Goal: Task Accomplishment & Management: Manage account settings

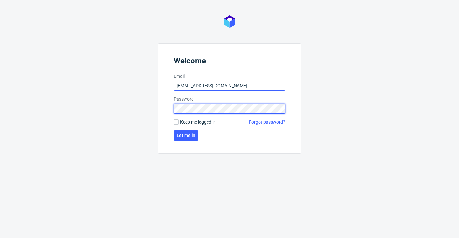
click at [186, 136] on button "Let me in" at bounding box center [186, 135] width 25 height 10
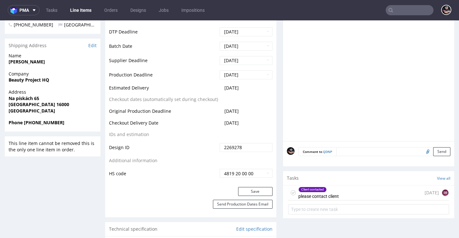
scroll to position [321, 0]
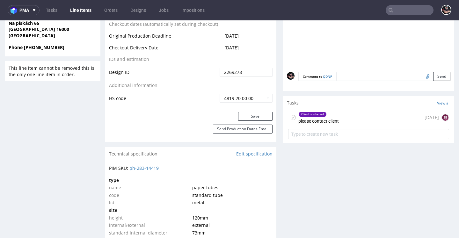
click at [346, 125] on div "Client contacted please contact client today SB" at bounding box center [368, 117] width 161 height 15
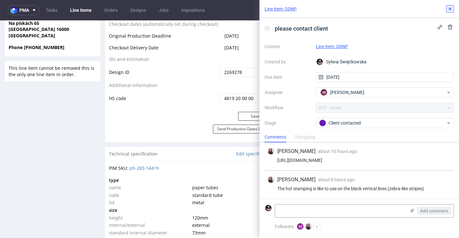
click at [450, 10] on use at bounding box center [450, 9] width 3 height 3
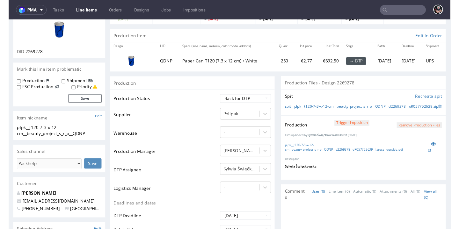
scroll to position [52, 0]
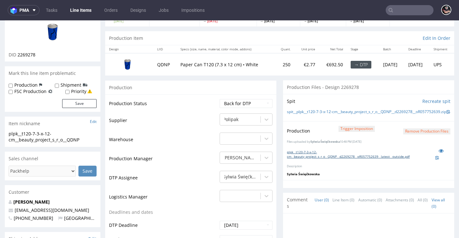
click at [323, 159] on link "plpk__t120-7-3-x-12-cm__beauty_project_s_r_o__QDNP__d2269278__oR057752639__late…" at bounding box center [361, 154] width 149 height 9
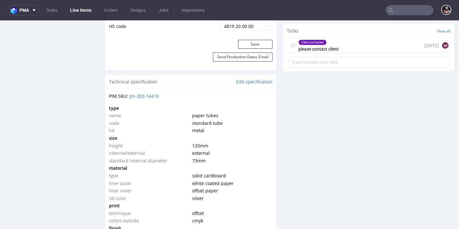
scroll to position [290, 0]
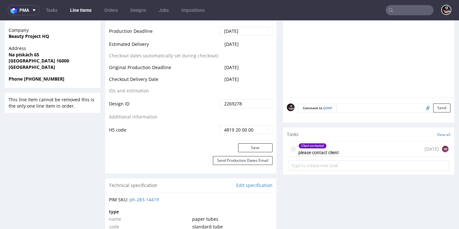
click at [327, 157] on div "Client contacted please contact client" at bounding box center [319, 149] width 41 height 15
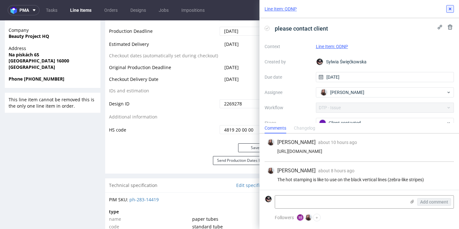
click at [450, 8] on use at bounding box center [450, 9] width 3 height 3
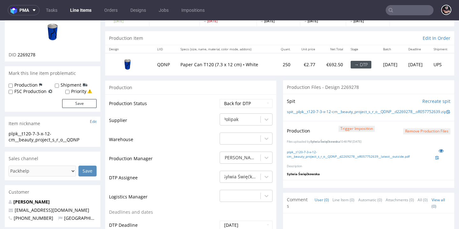
scroll to position [51, 0]
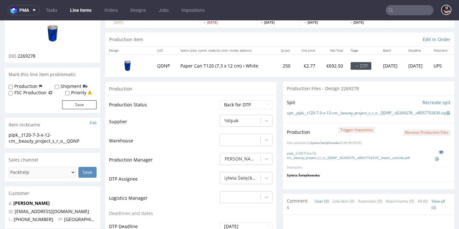
click at [405, 136] on button "Remove production files" at bounding box center [427, 133] width 47 height 6
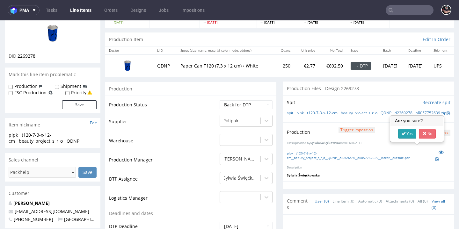
click at [406, 136] on icon at bounding box center [404, 133] width 4 height 4
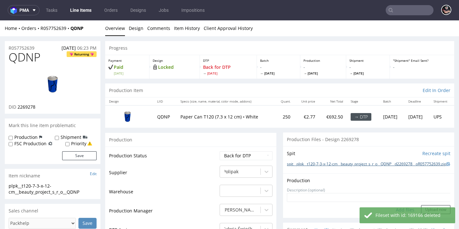
scroll to position [46, 0]
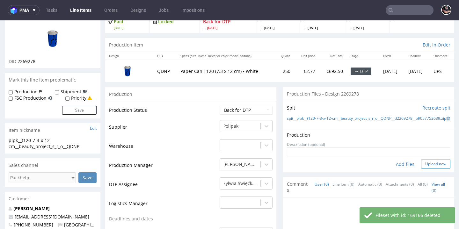
click at [421, 169] on button "Upload now" at bounding box center [435, 164] width 29 height 9
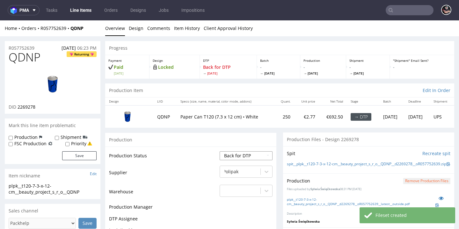
scroll to position [0, 0]
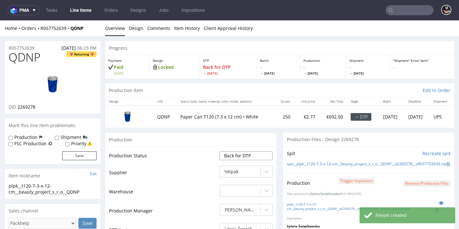
select select "dtp_production_ready"
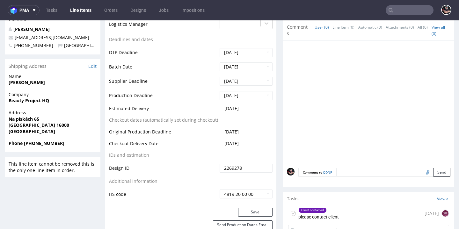
scroll to position [305, 0]
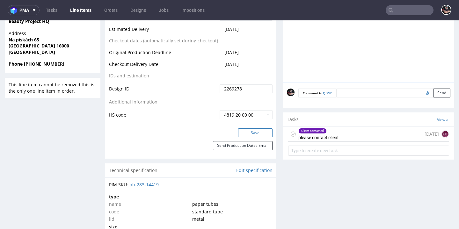
click at [251, 138] on button "Save" at bounding box center [255, 133] width 34 height 9
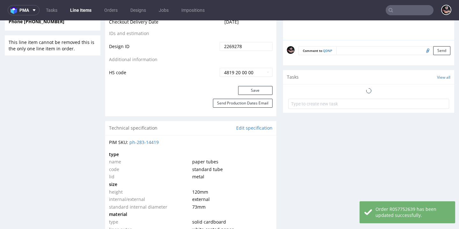
scroll to position [391, 0]
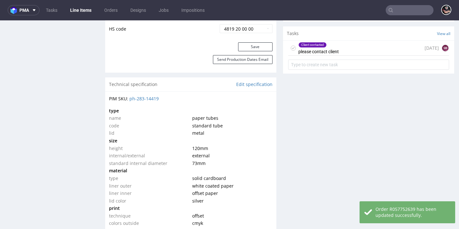
click at [292, 49] on use at bounding box center [293, 48] width 3 height 2
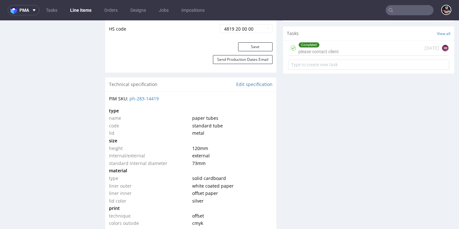
scroll to position [0, 0]
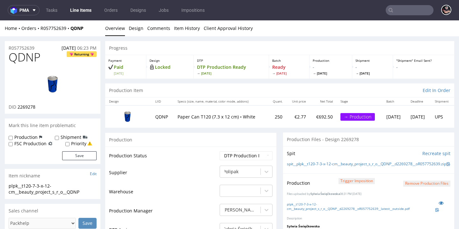
click at [75, 12] on link "Line Items" at bounding box center [80, 10] width 29 height 10
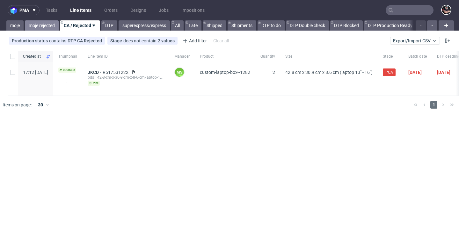
click at [40, 24] on link "moje rejected" at bounding box center [42, 25] width 34 height 10
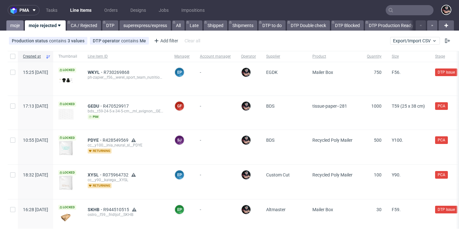
click at [17, 26] on link "moje" at bounding box center [14, 25] width 17 height 10
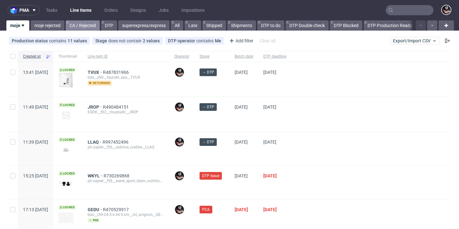
click at [69, 25] on div at bounding box center [67, 22] width 3 height 5
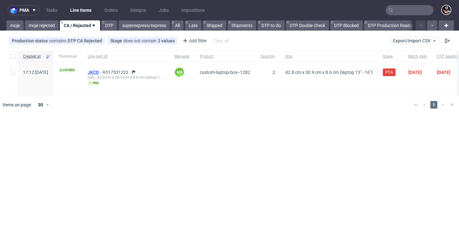
click at [103, 71] on span "JKCD" at bounding box center [95, 72] width 15 height 5
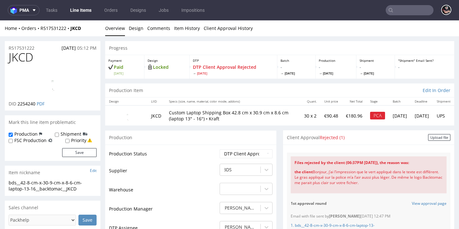
click at [87, 7] on link "Line Items" at bounding box center [80, 10] width 29 height 10
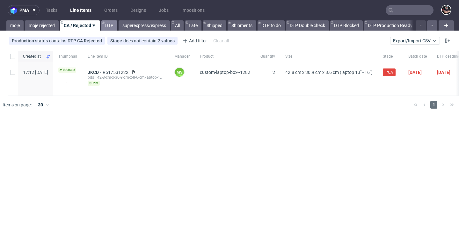
click at [108, 24] on link "DTP" at bounding box center [109, 25] width 16 height 10
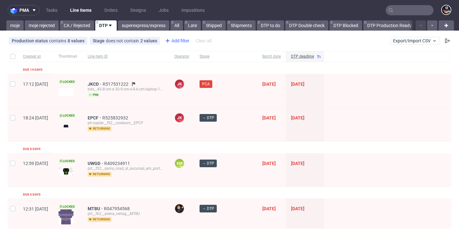
click at [164, 40] on icon at bounding box center [168, 41] width 8 height 8
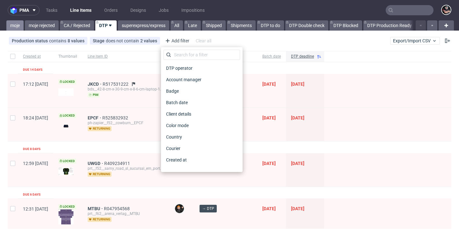
click at [19, 24] on link "moje" at bounding box center [14, 25] width 17 height 10
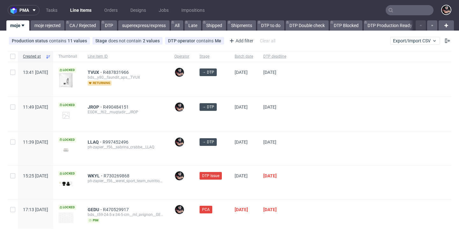
scroll to position [5, 0]
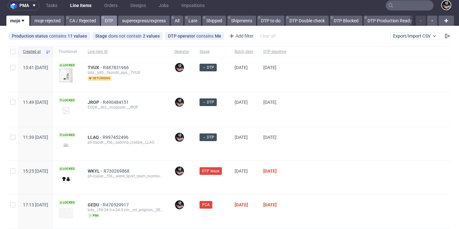
click at [112, 24] on link "DTP" at bounding box center [109, 21] width 16 height 10
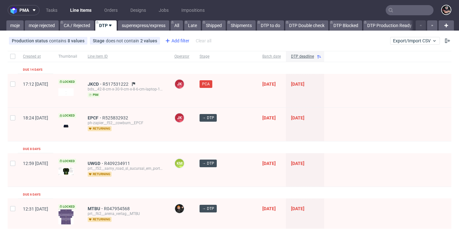
click at [171, 41] on div "Add filter" at bounding box center [177, 41] width 28 height 10
click at [176, 39] on div "Add filter" at bounding box center [177, 41] width 28 height 10
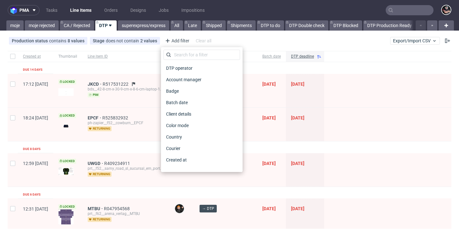
click at [185, 61] on div "DTP operator Account manager Badge Batch date Client details Color mode Country…" at bounding box center [202, 110] width 77 height 120
click at [186, 63] on div "DTP operator" at bounding box center [202, 68] width 77 height 11
click at [186, 66] on span "DTP operator" at bounding box center [180, 68] width 32 height 9
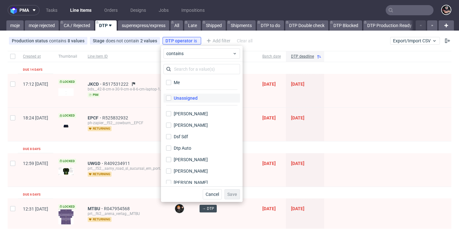
click at [192, 94] on label "Unassigned" at bounding box center [202, 98] width 77 height 9
click at [171, 96] on input "Unassigned" at bounding box center [168, 98] width 5 height 5
checkbox input "true"
click at [233, 197] on span "Save" at bounding box center [232, 194] width 10 height 4
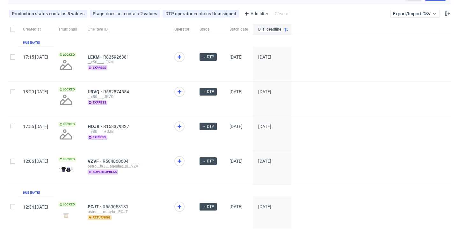
scroll to position [47, 0]
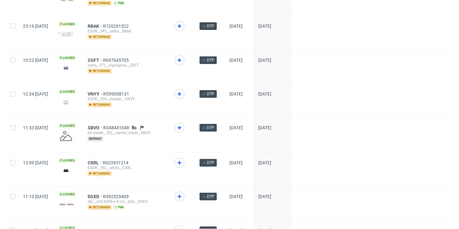
scroll to position [395, 0]
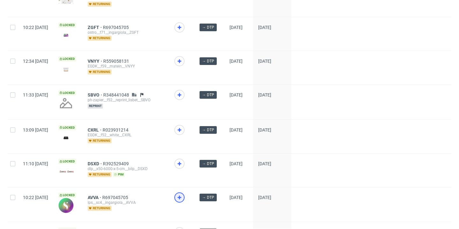
click at [182, 199] on use at bounding box center [180, 198] width 4 height 4
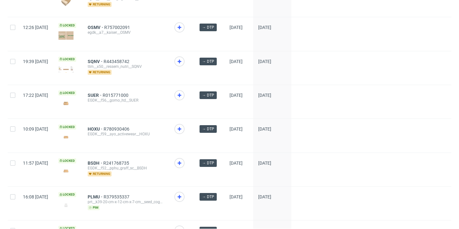
scroll to position [935, 0]
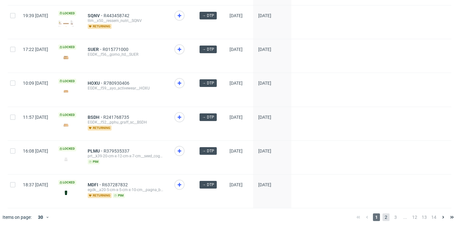
click at [383, 216] on span "2" at bounding box center [386, 218] width 7 height 8
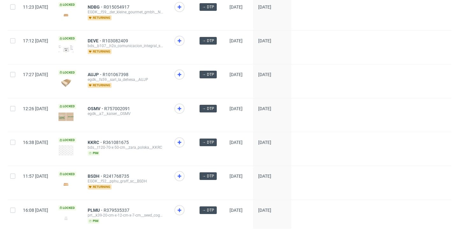
scroll to position [423, 0]
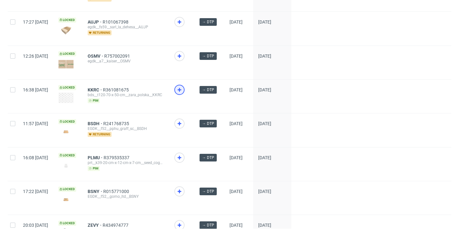
click at [183, 88] on icon at bounding box center [180, 90] width 8 height 8
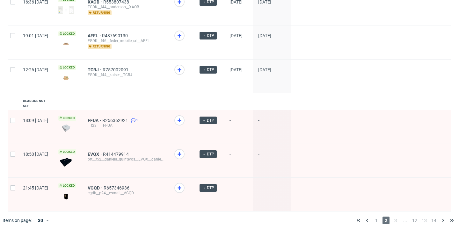
scroll to position [931, 0]
click at [373, 217] on span "1" at bounding box center [376, 221] width 7 height 8
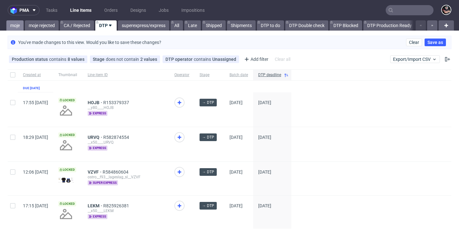
click at [21, 27] on link "moje" at bounding box center [14, 25] width 17 height 10
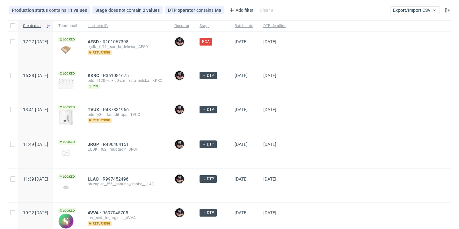
scroll to position [83, 0]
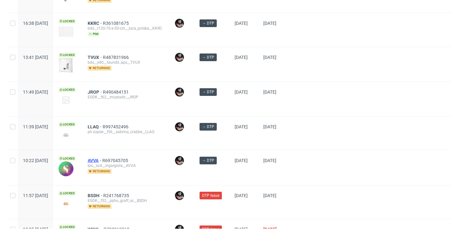
click at [102, 161] on span "AVVA" at bounding box center [95, 160] width 15 height 5
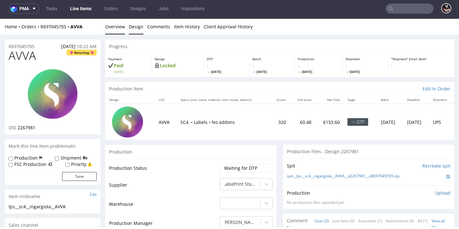
click at [137, 27] on link "Design" at bounding box center [136, 27] width 15 height 16
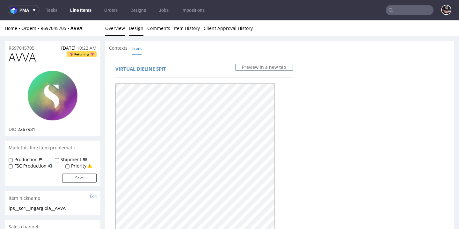
click at [109, 29] on link "Overview" at bounding box center [115, 28] width 20 height 16
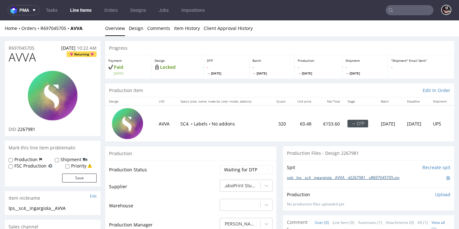
click at [328, 175] on link "spit__lps__sc4__ingargiola__AVVA__d2267981__oR697045705.zip" at bounding box center [343, 177] width 113 height 5
click at [134, 27] on link "Design" at bounding box center [136, 28] width 15 height 16
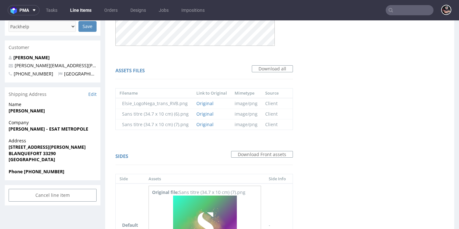
scroll to position [271, 0]
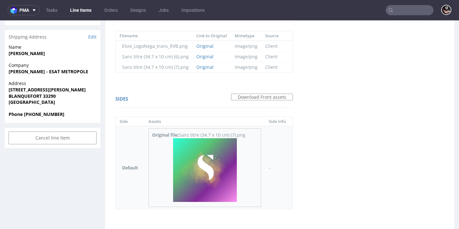
click at [209, 158] on img at bounding box center [205, 170] width 64 height 64
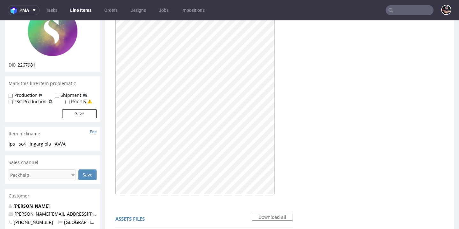
scroll to position [0, 0]
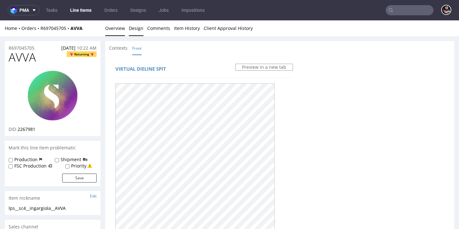
click at [112, 28] on link "Overview" at bounding box center [115, 28] width 20 height 16
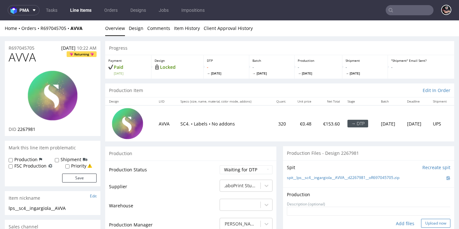
click at [424, 222] on button "Upload now" at bounding box center [435, 223] width 29 height 9
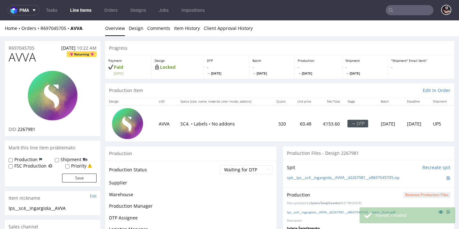
scroll to position [112, 0]
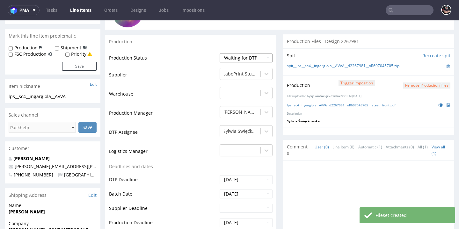
select select "dtp_production_ready"
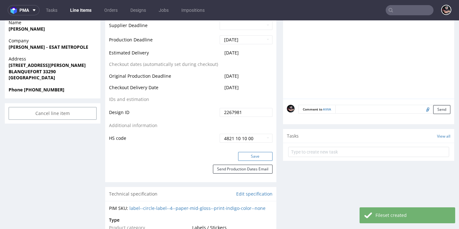
click at [243, 152] on button "Save" at bounding box center [255, 156] width 34 height 9
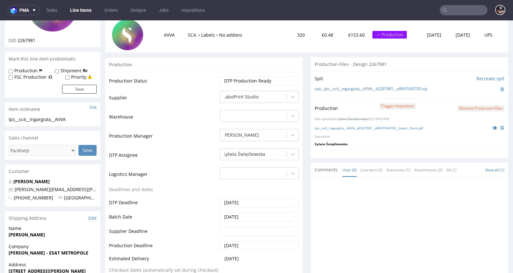
scroll to position [4, 0]
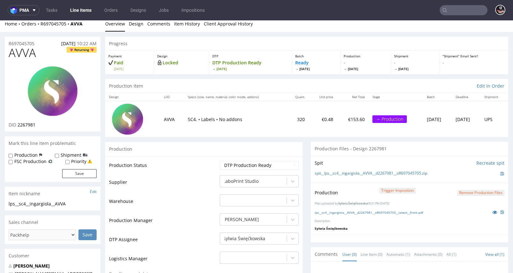
click at [81, 11] on link "Line Items" at bounding box center [80, 10] width 29 height 10
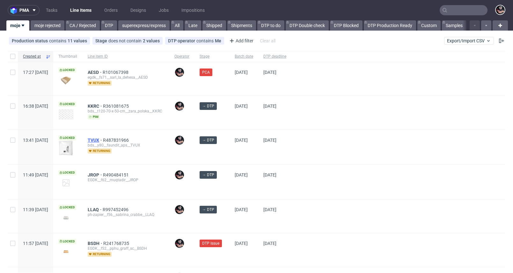
click at [103, 142] on span "TVUX" at bounding box center [95, 140] width 15 height 5
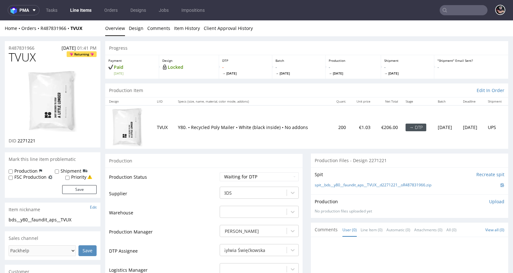
click at [24, 54] on span "TVUX" at bounding box center [22, 57] width 27 height 13
copy span "TVUX"
click at [144, 31] on li "Design" at bounding box center [138, 28] width 19 height 6
click at [131, 30] on link "Design" at bounding box center [136, 28] width 15 height 16
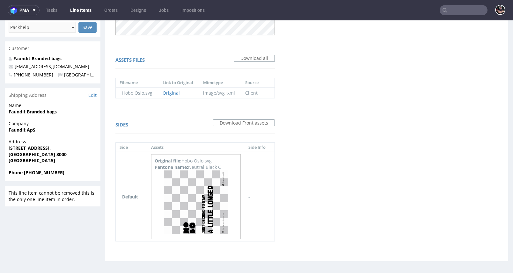
scroll to position [2, 0]
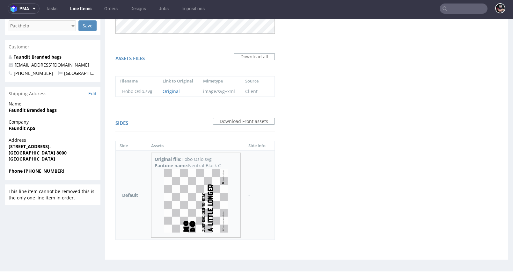
click at [213, 186] on img at bounding box center [196, 201] width 64 height 64
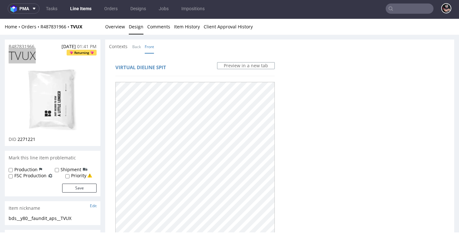
scroll to position [0, 0]
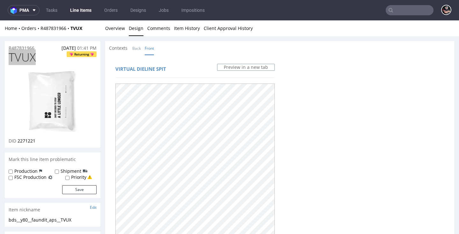
click at [26, 58] on span "TVUX" at bounding box center [22, 57] width 27 height 13
click at [111, 28] on link "Overview" at bounding box center [115, 28] width 20 height 16
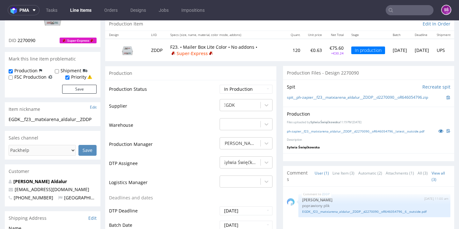
scroll to position [75, 0]
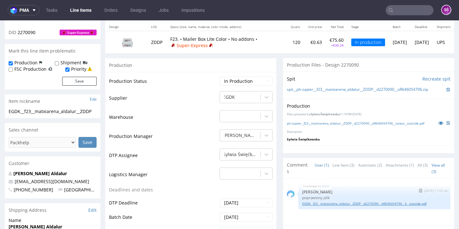
click at [323, 203] on link "EGDK__f23__matxiarena_aldalur__ZDDP__d2270090__oR646054796__6__outside.pdf" at bounding box center [374, 204] width 145 height 5
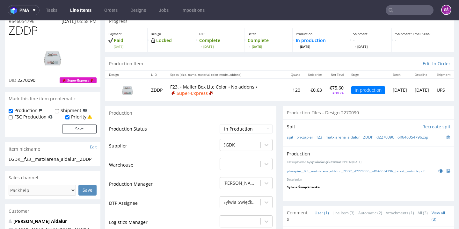
scroll to position [0, 0]
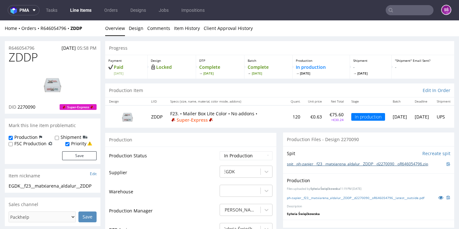
click at [375, 162] on link "spit__ph-zapier__f23__matxiarena_aldalur__ZDDP__d2270090__oR646054796.zip" at bounding box center [357, 164] width 141 height 5
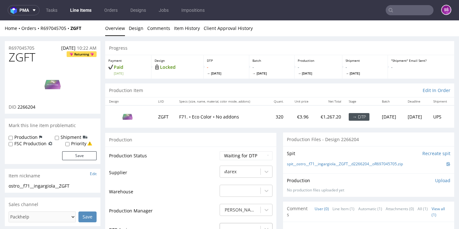
scroll to position [121, 0]
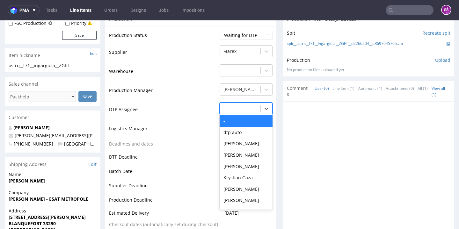
drag, startPoint x: 239, startPoint y: 125, endPoint x: 241, endPoint y: 161, distance: 36.4
click at [239, 113] on div at bounding box center [240, 109] width 34 height 8
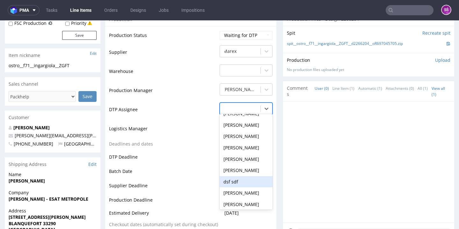
scroll to position [232, 0]
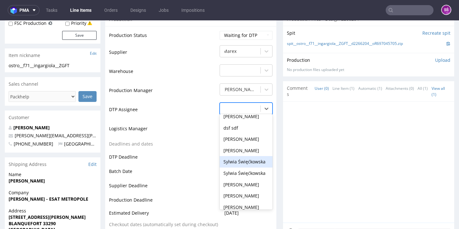
click at [240, 168] on div "Sylwia Święćkowska" at bounding box center [246, 161] width 53 height 11
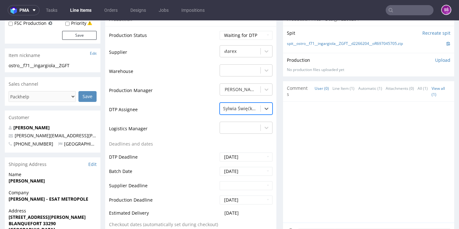
scroll to position [246, 0]
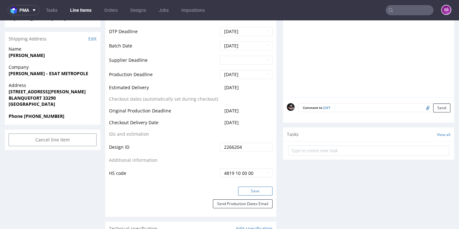
click at [248, 196] on button "Save" at bounding box center [255, 191] width 34 height 9
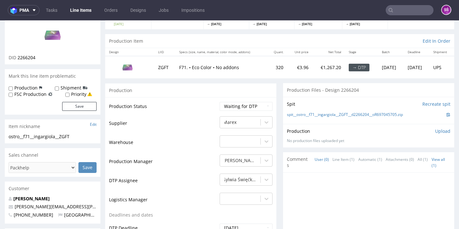
scroll to position [4, 0]
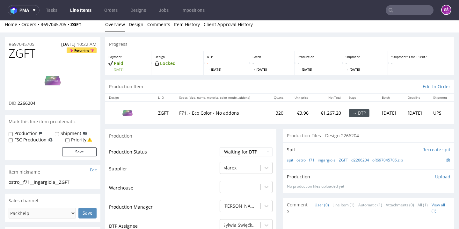
click at [24, 55] on span "ZGFT" at bounding box center [22, 53] width 27 height 13
click at [20, 56] on span "ZGFT" at bounding box center [22, 53] width 27 height 13
copy span "ZGFT"
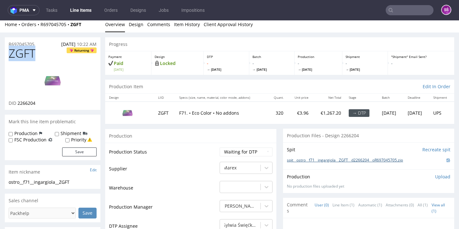
click at [388, 158] on link "spit__ostro__f71__ingargiola__ZGFT__d2266204__oR697045705.zip" at bounding box center [345, 160] width 116 height 5
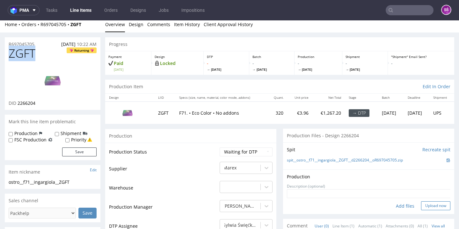
click at [423, 204] on button "Upload now" at bounding box center [435, 206] width 29 height 9
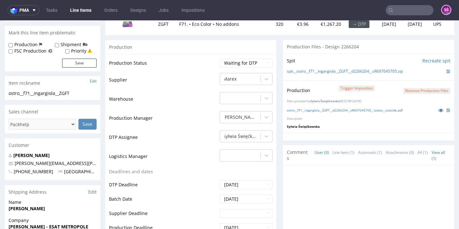
scroll to position [0, 0]
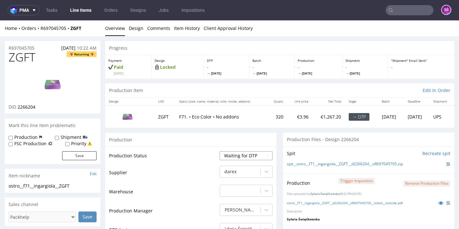
select select "dtp_production_ready"
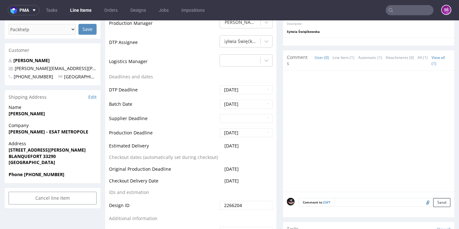
scroll to position [236, 0]
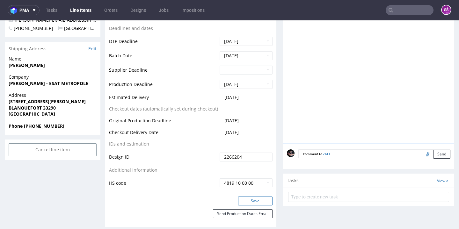
click at [244, 197] on button "Save" at bounding box center [255, 201] width 34 height 9
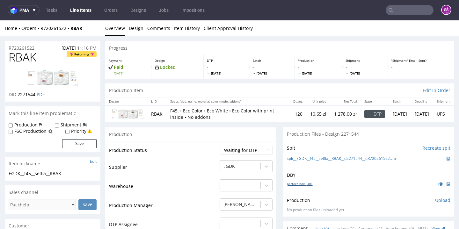
click at [292, 186] on link "pattern box 2025.ai" at bounding box center [300, 184] width 26 height 4
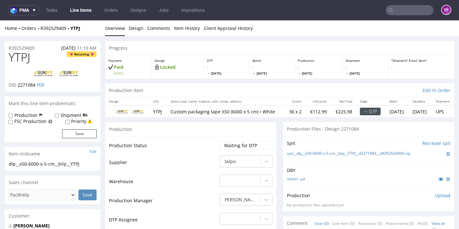
scroll to position [44, 0]
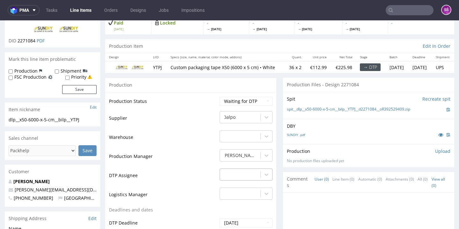
click at [246, 175] on div "-" at bounding box center [246, 173] width 53 height 9
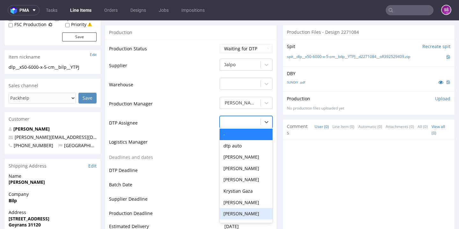
scroll to position [205, 0]
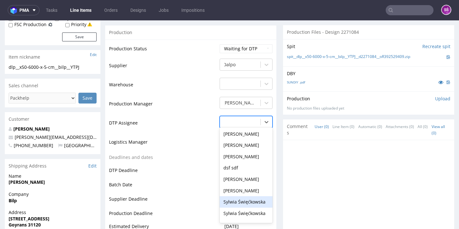
click at [246, 201] on div "Sylwia Święćkowska" at bounding box center [246, 202] width 53 height 11
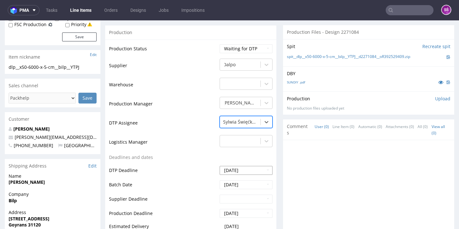
scroll to position [222, 0]
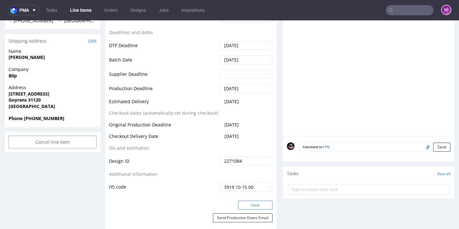
click at [256, 205] on button "Save" at bounding box center [255, 205] width 34 height 9
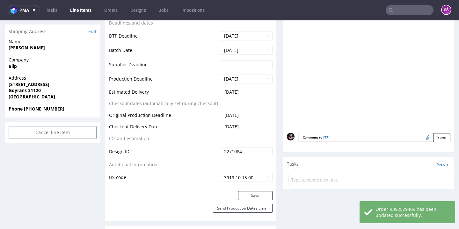
scroll to position [14, 0]
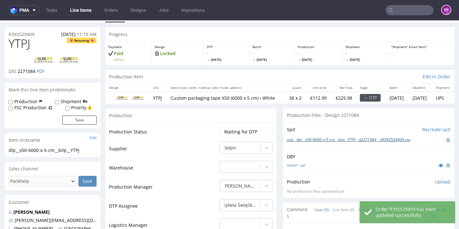
click at [315, 143] on link "spit__dlp__x50-6000-x-5-cm__bilp__YTPJ__d2271084__oR392529409.zip" at bounding box center [348, 140] width 123 height 5
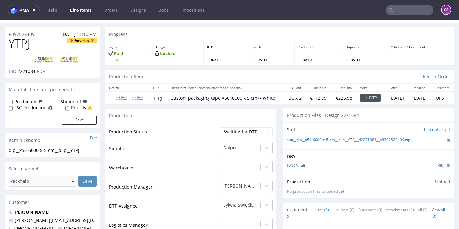
click at [299, 168] on link "SUNDIY .pdf" at bounding box center [296, 165] width 18 height 4
click at [22, 43] on span "YTPJ" at bounding box center [20, 43] width 22 height 13
copy span "YTPJ"
click at [27, 72] on span "2271084" at bounding box center [27, 71] width 18 height 6
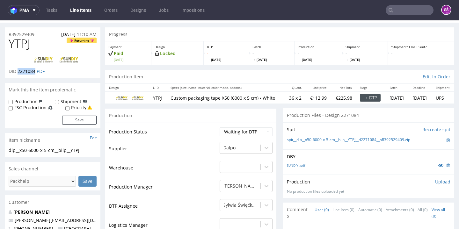
click at [27, 72] on span "2271084" at bounding box center [27, 71] width 18 height 6
copy span "2271084"
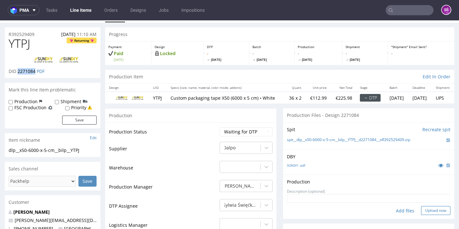
click at [421, 211] on button "Upload now" at bounding box center [435, 210] width 29 height 9
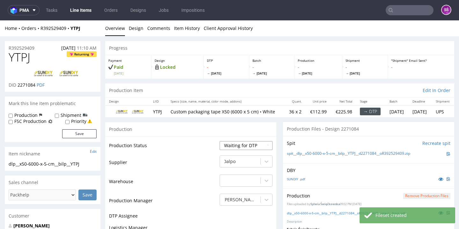
scroll to position [0, 0]
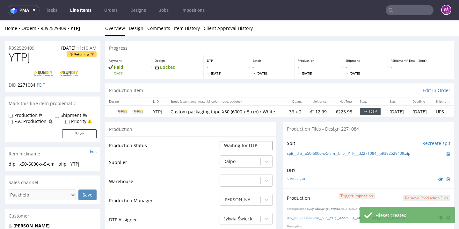
select select "dtp_production_ready"
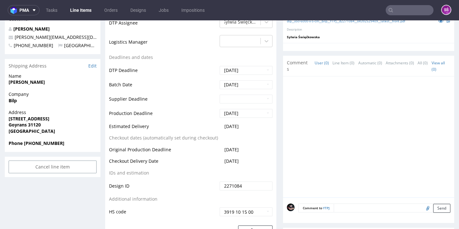
scroll to position [209, 0]
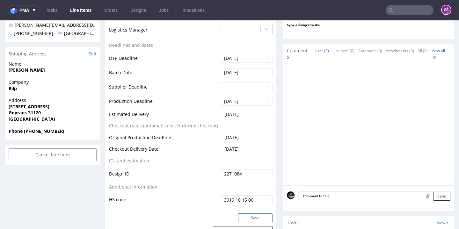
click at [247, 220] on button "Save" at bounding box center [255, 218] width 34 height 9
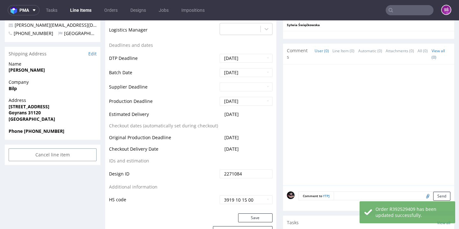
scroll to position [0, 0]
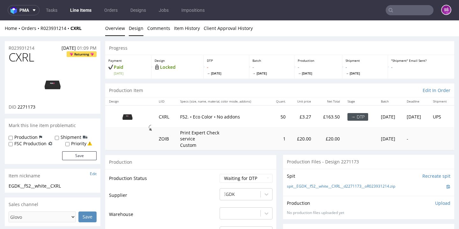
click at [140, 26] on link "Design" at bounding box center [136, 28] width 15 height 16
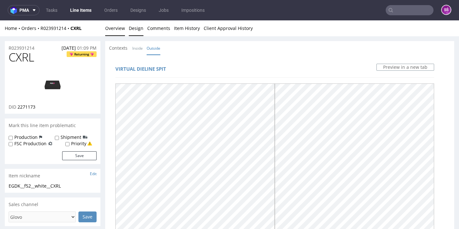
click at [108, 28] on link "Overview" at bounding box center [115, 28] width 20 height 16
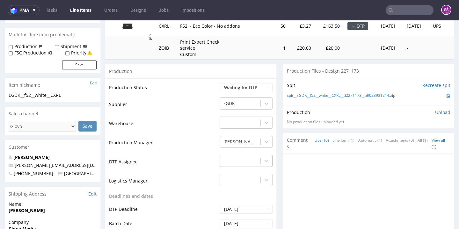
click at [251, 164] on div "-" at bounding box center [246, 159] width 53 height 9
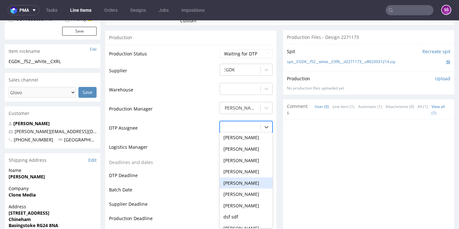
scroll to position [217, 0]
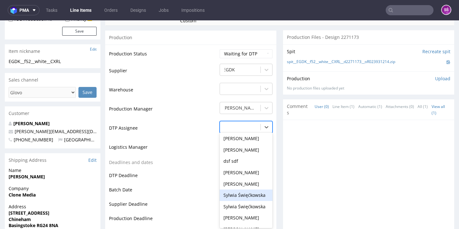
click at [248, 190] on div "Sylwia Święćkowska" at bounding box center [246, 195] width 53 height 11
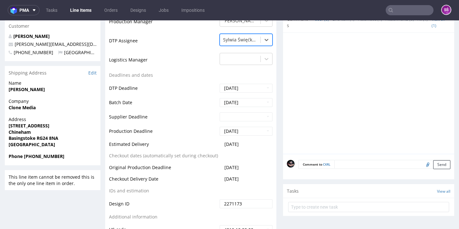
scroll to position [269, 0]
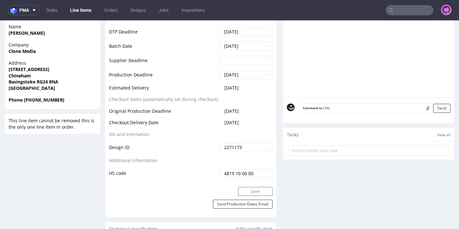
click at [256, 189] on button "Save" at bounding box center [255, 191] width 34 height 9
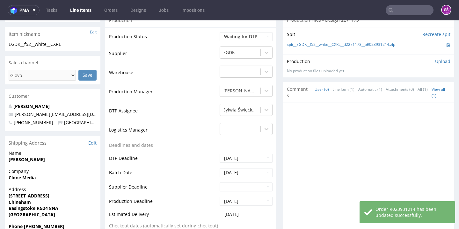
scroll to position [0, 0]
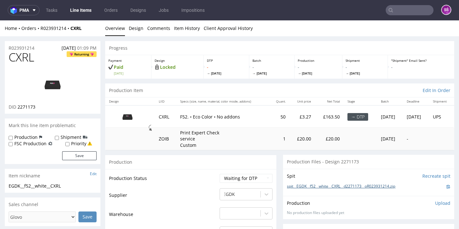
click at [321, 185] on link "spit__EGDK__f52__white__CXRL__d2271173__oR023931214.zip" at bounding box center [341, 186] width 108 height 5
click at [135, 28] on link "Design" at bounding box center [136, 28] width 15 height 16
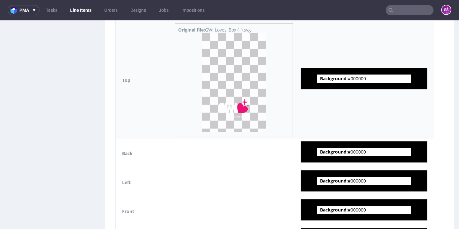
scroll to position [388, 0]
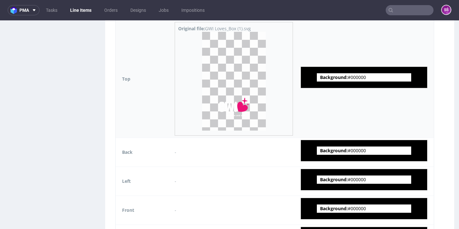
click at [236, 107] on img at bounding box center [234, 81] width 64 height 99
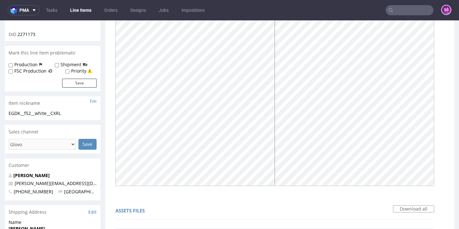
scroll to position [0, 0]
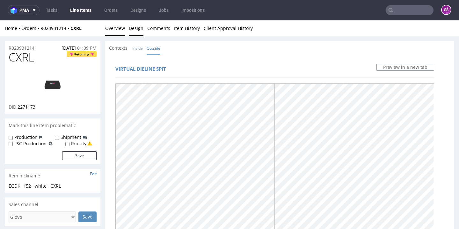
click at [111, 29] on link "Overview" at bounding box center [115, 28] width 20 height 16
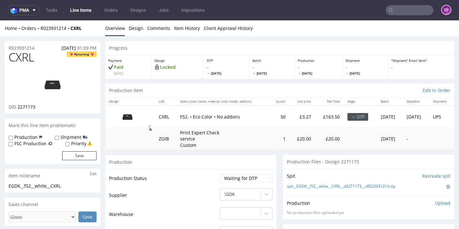
scroll to position [54, 0]
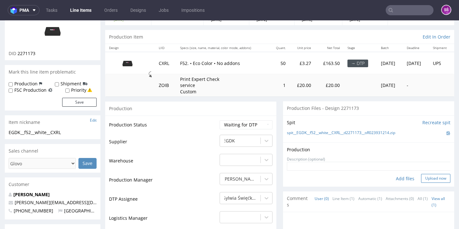
click at [421, 175] on button "Upload now" at bounding box center [435, 178] width 29 height 9
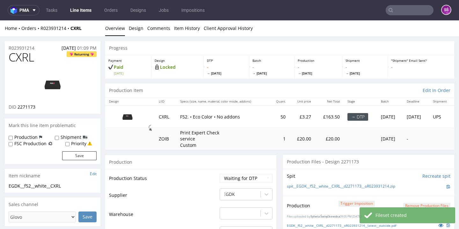
scroll to position [41, 0]
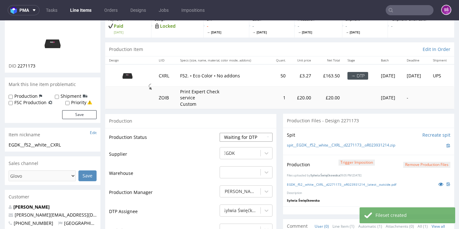
select select "dtp_production_ready"
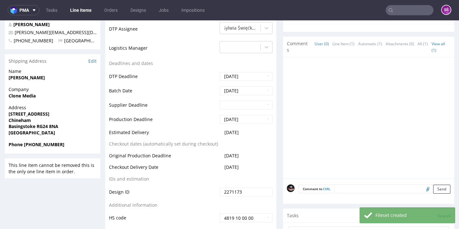
scroll to position [274, 0]
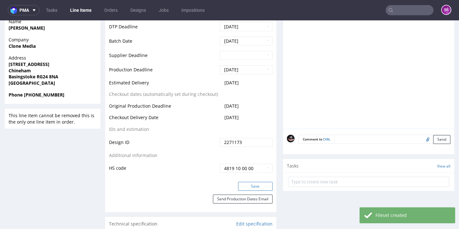
click at [251, 186] on button "Save" at bounding box center [255, 186] width 34 height 9
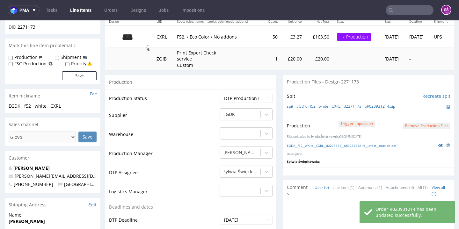
scroll to position [0, 0]
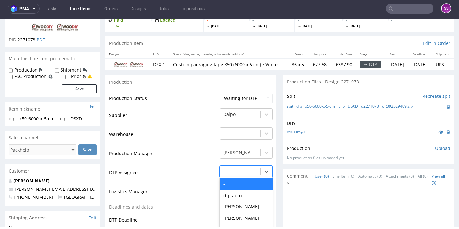
click at [252, 175] on div "- selected, 1 of 31. 31 results available. Use Up and Down to choose options, p…" at bounding box center [246, 170] width 53 height 9
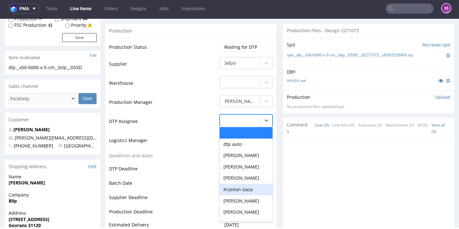
scroll to position [213, 0]
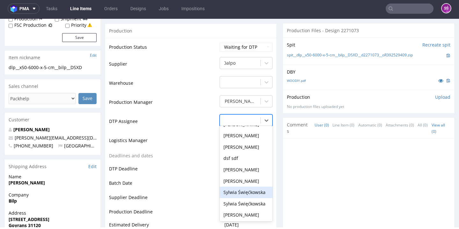
click at [248, 190] on div "Sylwia Święćkowska" at bounding box center [246, 192] width 53 height 11
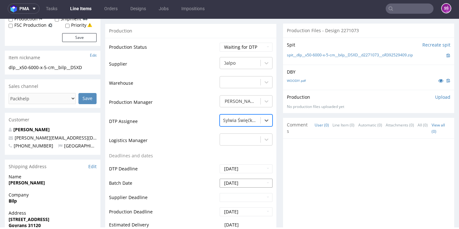
scroll to position [225, 0]
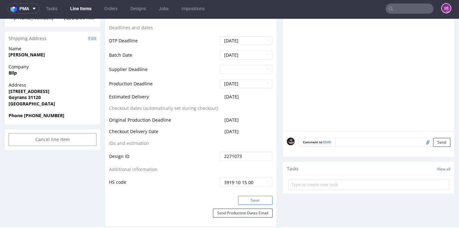
click at [252, 203] on button "Save" at bounding box center [255, 200] width 34 height 9
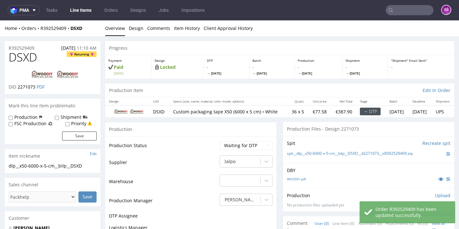
scroll to position [0, 0]
click at [289, 181] on link "WOODIY.pdf" at bounding box center [296, 179] width 19 height 4
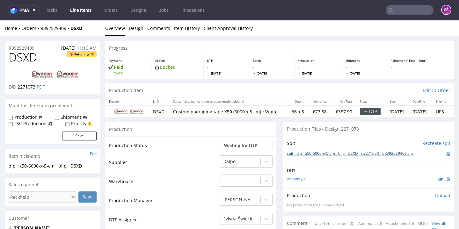
click at [303, 156] on link "spit__dlp__x50-6000-x-5-cm__bilp__DSXD__d2271073__oR392529409.zip" at bounding box center [350, 153] width 126 height 5
click at [18, 59] on span "DSXD" at bounding box center [23, 57] width 28 height 13
copy span "DSXD"
drag, startPoint x: 34, startPoint y: 87, endPoint x: 18, endPoint y: 87, distance: 16.6
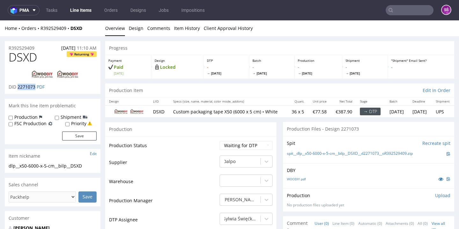
click at [18, 87] on span "2271073" at bounding box center [27, 87] width 18 height 6
copy span "2271073"
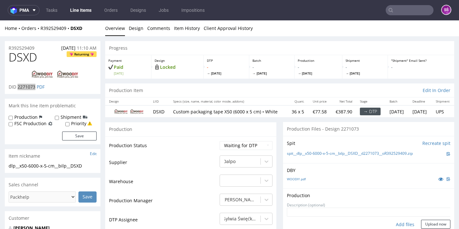
scroll to position [52, 0]
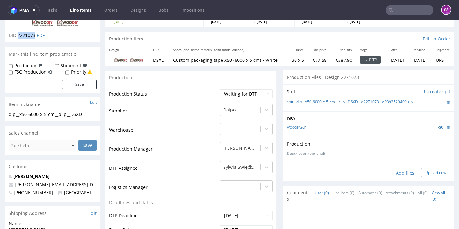
click at [421, 177] on button "Upload now" at bounding box center [435, 172] width 29 height 9
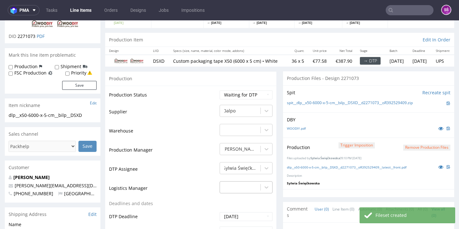
scroll to position [100, 0]
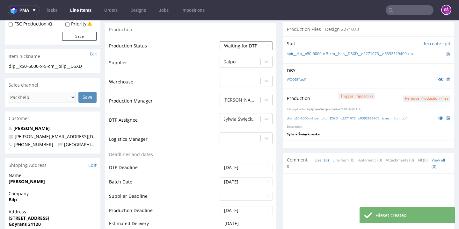
select select "dtp_production_ready"
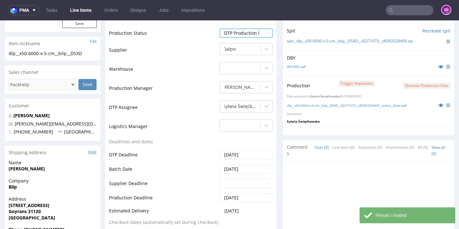
scroll to position [310, 0]
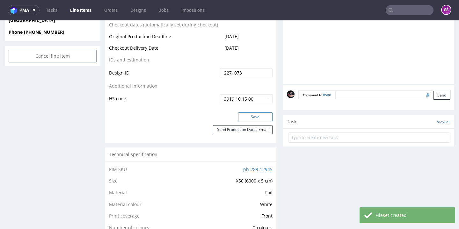
click at [257, 120] on button "Save" at bounding box center [255, 117] width 34 height 9
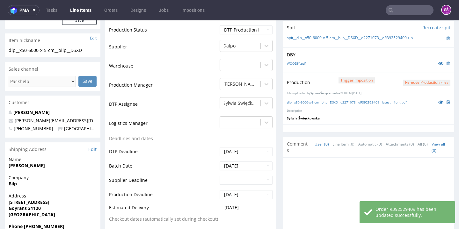
scroll to position [0, 0]
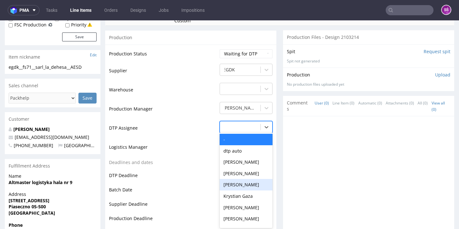
scroll to position [211, 0]
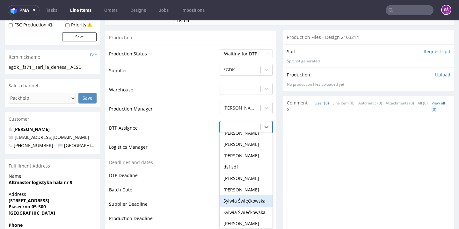
click at [245, 196] on div "Sylwia Święćkowska" at bounding box center [246, 201] width 53 height 11
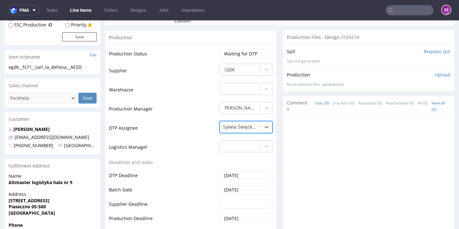
scroll to position [242, 0]
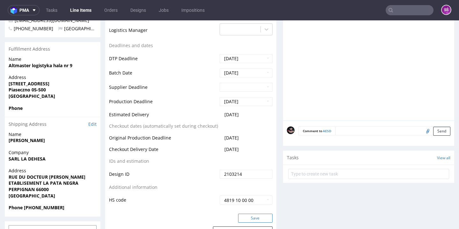
click at [247, 215] on button "Save" at bounding box center [255, 218] width 34 height 9
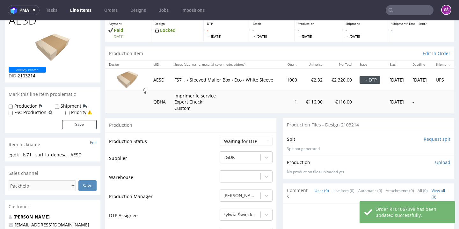
scroll to position [0, 0]
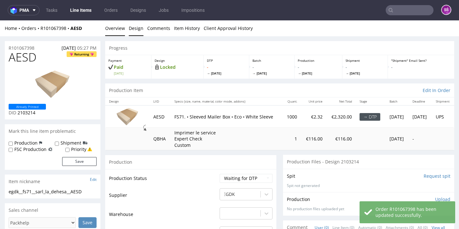
click at [136, 27] on link "Design" at bounding box center [136, 28] width 15 height 16
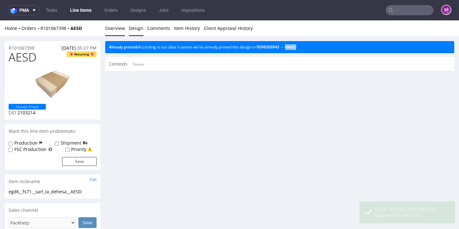
click at [109, 28] on link "Overview" at bounding box center [115, 28] width 20 height 16
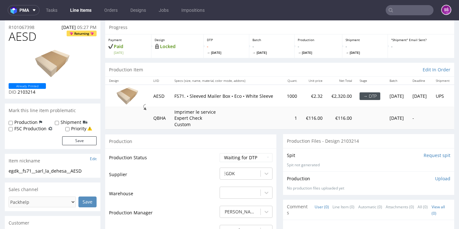
scroll to position [9, 0]
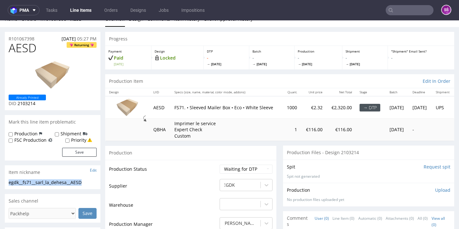
drag, startPoint x: 80, startPoint y: 180, endPoint x: 9, endPoint y: 182, distance: 71.2
click at [9, 182] on div "egdk__fs71__sarl_la_dehesa__AESD" at bounding box center [53, 183] width 88 height 6
copy div "egdk__fs71__sarl_la_dehesa__AESD"
click at [30, 101] on span "2103214" at bounding box center [27, 103] width 18 height 6
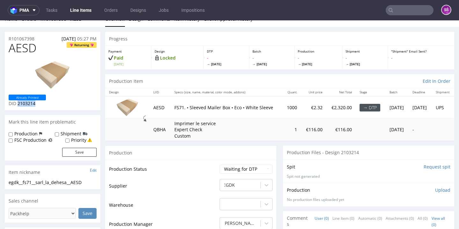
copy span "2103214"
drag, startPoint x: 38, startPoint y: 39, endPoint x: -2, endPoint y: 39, distance: 39.9
copy p "R101067398"
click at [425, 166] on input "Request spit" at bounding box center [437, 167] width 27 height 6
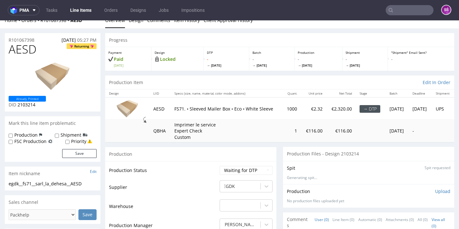
scroll to position [55, 0]
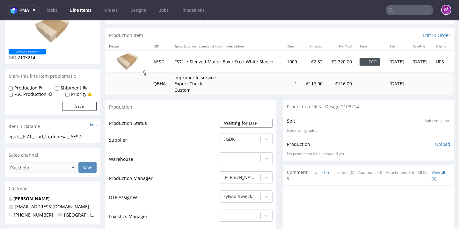
select select "dtp_ca_needed"
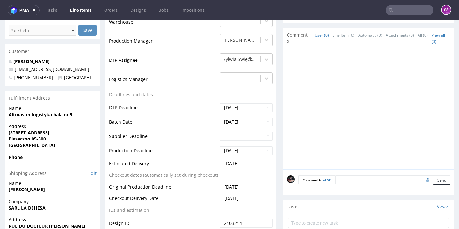
scroll to position [321, 0]
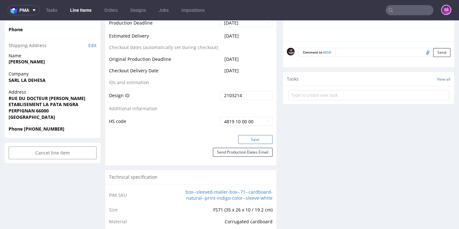
click at [252, 135] on button "Save" at bounding box center [255, 139] width 34 height 9
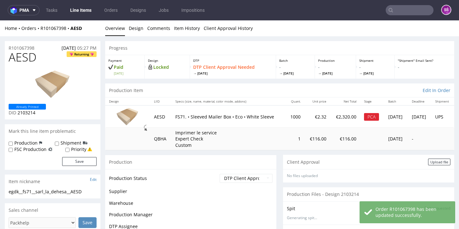
scroll to position [0, 0]
click at [428, 162] on div "Upload file" at bounding box center [439, 162] width 22 height 7
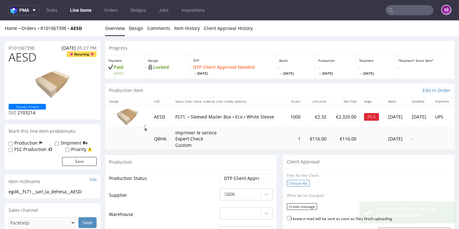
click at [296, 182] on label "Choose file" at bounding box center [298, 183] width 23 height 7
click at [0, 20] on input "Choose file" at bounding box center [0, 20] width 0 height 0
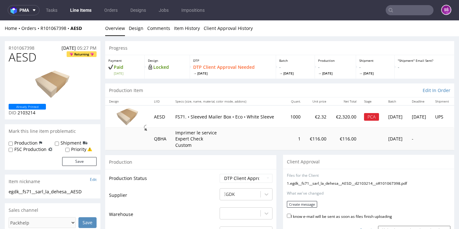
scroll to position [46, 0]
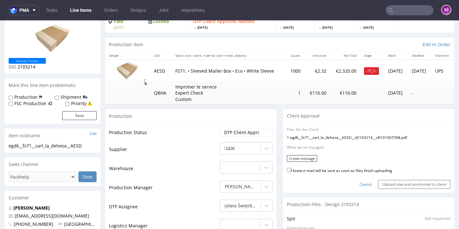
click at [294, 167] on label "I know e-mail will be sent as soon as files finish uploading" at bounding box center [339, 170] width 105 height 7
click at [291, 168] on input "I know e-mail will be sent as soon as files finish uploading" at bounding box center [289, 170] width 4 height 4
checkbox input "true"
click at [298, 159] on button "Create message" at bounding box center [302, 158] width 30 height 7
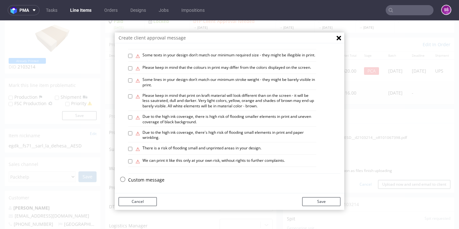
scroll to position [2, 0]
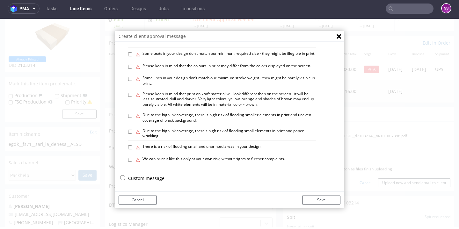
click at [149, 177] on p "Custom message" at bounding box center [234, 178] width 212 height 6
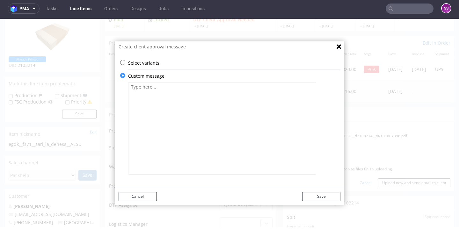
scroll to position [0, 0]
click at [201, 146] on textarea at bounding box center [222, 128] width 188 height 93
type textarea "We used previous design, please approve if it is the correct one."
click at [326, 200] on button "Save" at bounding box center [321, 196] width 38 height 9
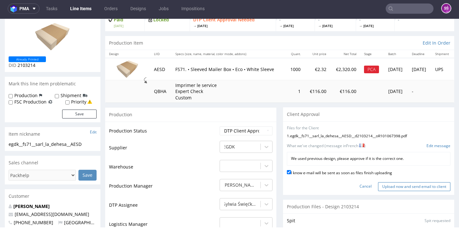
click at [382, 186] on input "Upload now and send email to client" at bounding box center [414, 186] width 72 height 9
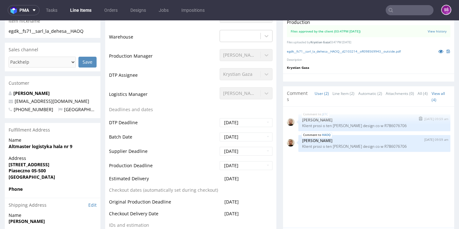
scroll to position [45, 0]
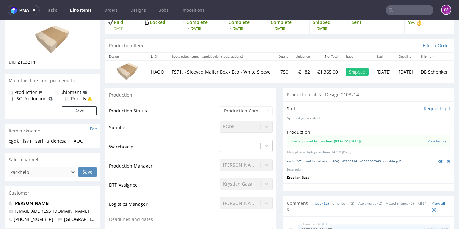
click at [336, 160] on link "egdk__fs71__sarl_la_dehesa__HAOQ__d2103214__oR098569943__outside.pdf" at bounding box center [344, 161] width 114 height 4
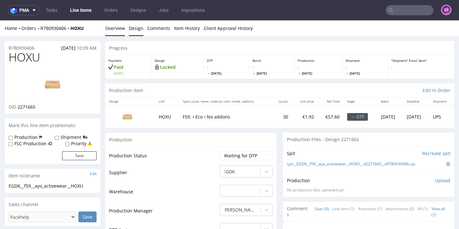
click at [129, 25] on link "Design" at bounding box center [136, 28] width 15 height 16
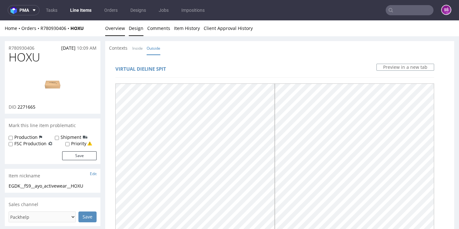
click at [121, 29] on link "Overview" at bounding box center [115, 28] width 20 height 16
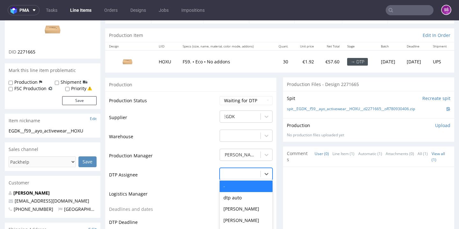
click at [244, 177] on div "- selected, 1 of 31. 31 results available. Use Up and Down to choose options, p…" at bounding box center [246, 172] width 53 height 9
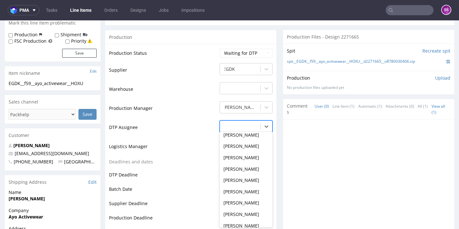
scroll to position [203, 0]
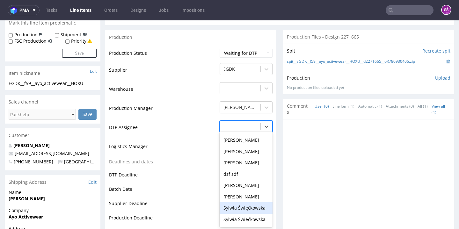
click at [245, 208] on div "Sylwia Święćkowska" at bounding box center [246, 208] width 53 height 11
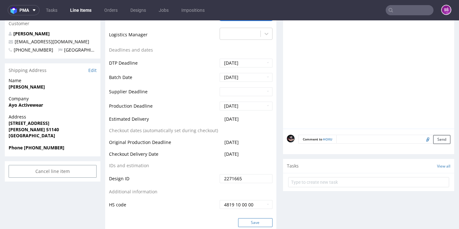
click at [256, 219] on button "Save" at bounding box center [255, 223] width 34 height 9
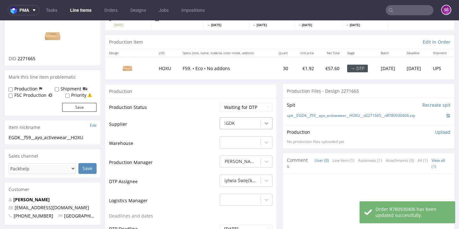
scroll to position [0, 0]
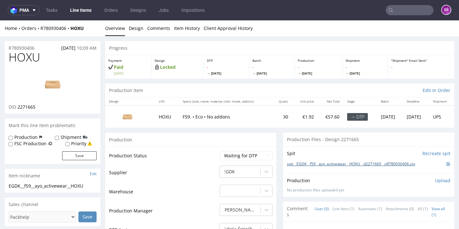
click at [313, 165] on link "spit__EGDK__f59__ayo_activewear__HOXU__d2271665__oR780930406.zip" at bounding box center [351, 164] width 128 height 5
click at [136, 29] on link "Design" at bounding box center [136, 28] width 15 height 16
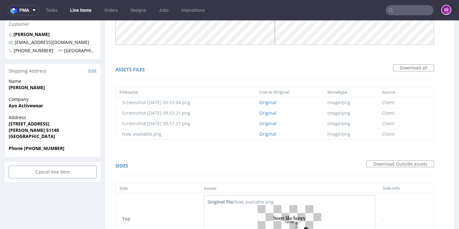
scroll to position [330, 0]
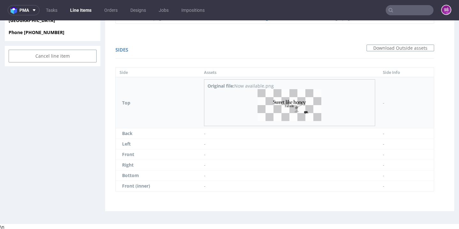
click at [300, 100] on img at bounding box center [290, 105] width 64 height 32
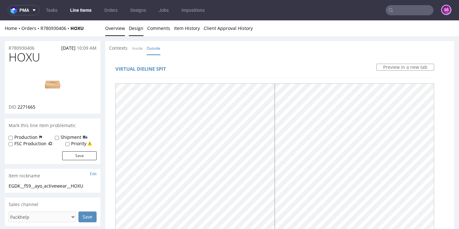
click at [123, 30] on link "Overview" at bounding box center [115, 28] width 20 height 16
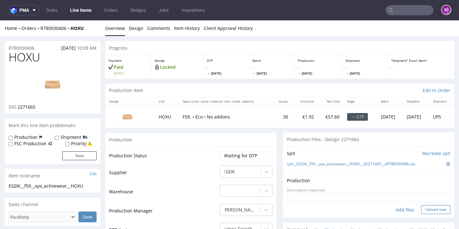
click at [427, 209] on button "Upload now" at bounding box center [435, 209] width 29 height 9
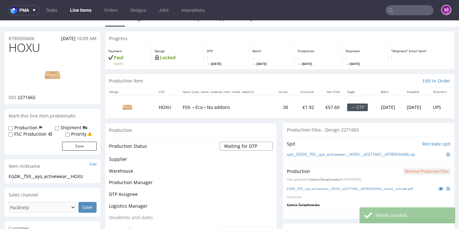
scroll to position [82, 0]
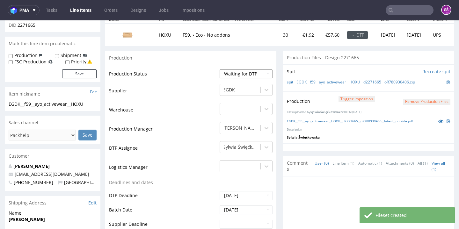
select select "dtp_production_ready"
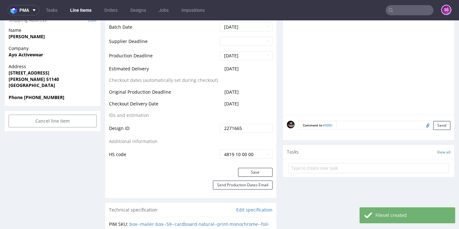
scroll to position [279, 0]
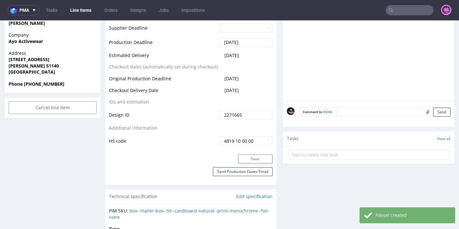
click at [249, 159] on button "Save" at bounding box center [255, 159] width 34 height 9
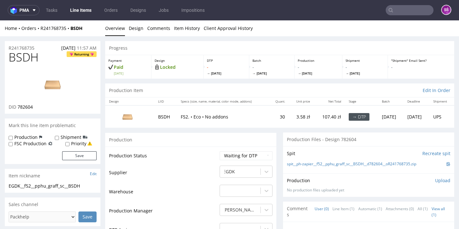
click at [134, 31] on link "Design" at bounding box center [136, 28] width 15 height 16
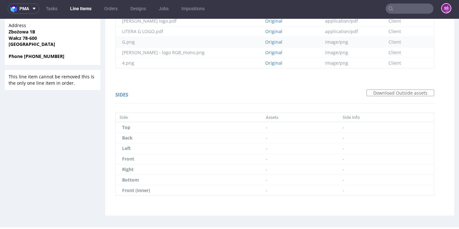
scroll to position [7, 0]
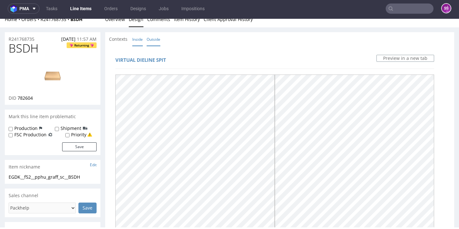
click at [140, 41] on link "Inside" at bounding box center [137, 40] width 11 height 14
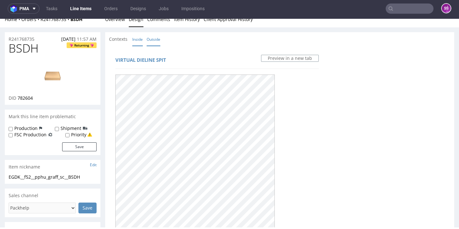
click at [153, 41] on link "Outside" at bounding box center [154, 40] width 14 height 14
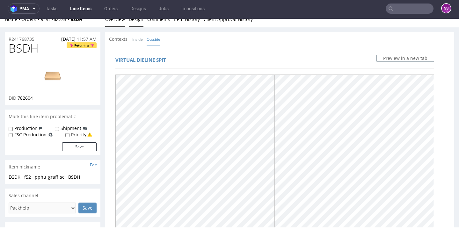
click at [111, 20] on link "Overview" at bounding box center [115, 19] width 20 height 16
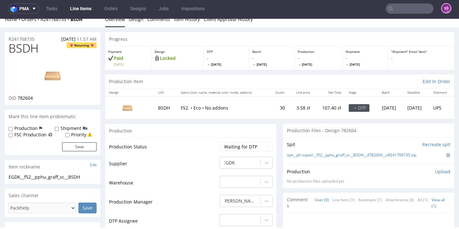
click at [42, 76] on img at bounding box center [52, 75] width 51 height 29
click at [323, 158] on link "spit__ph-zapier__f52__pphu_graff_sc__BSDH__d782604__oR241768735.zip" at bounding box center [352, 155] width 130 height 5
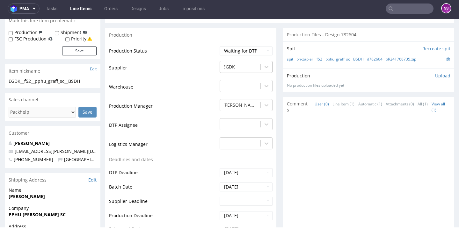
scroll to position [114, 0]
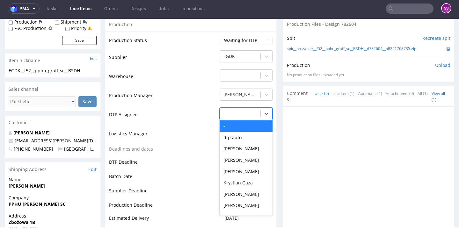
click at [244, 118] on div at bounding box center [240, 114] width 34 height 8
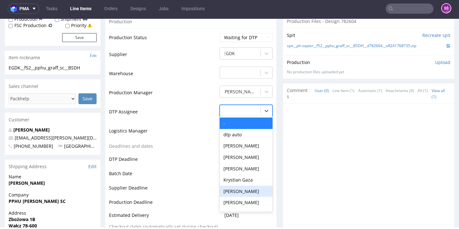
scroll to position [201, 0]
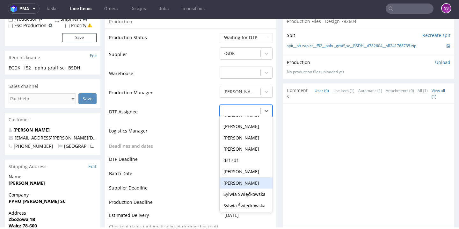
click at [249, 200] on div "Sylwia Święćkowska" at bounding box center [246, 194] width 53 height 11
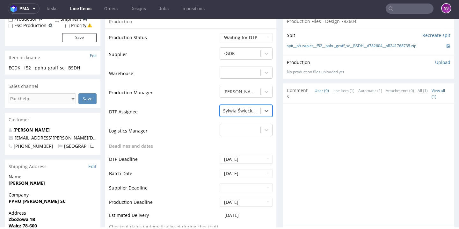
scroll to position [243, 0]
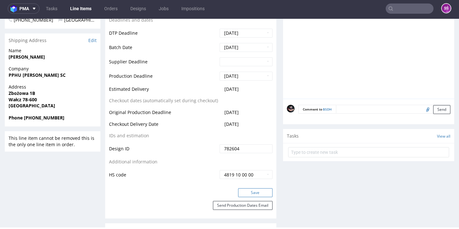
click at [254, 197] on button "Save" at bounding box center [255, 193] width 34 height 9
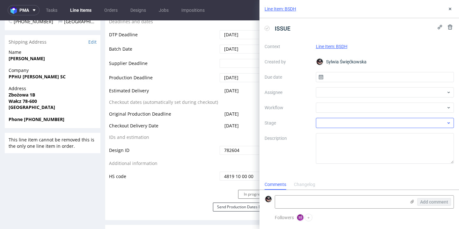
scroll to position [5, 0]
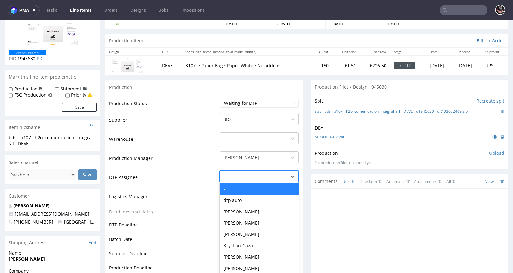
drag, startPoint x: 277, startPoint y: 176, endPoint x: 271, endPoint y: 201, distance: 25.7
click at [277, 176] on div "-" at bounding box center [253, 177] width 67 height 10
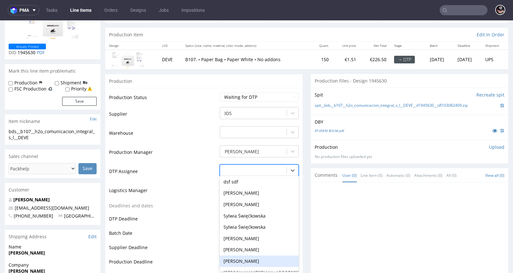
scroll to position [253, 0]
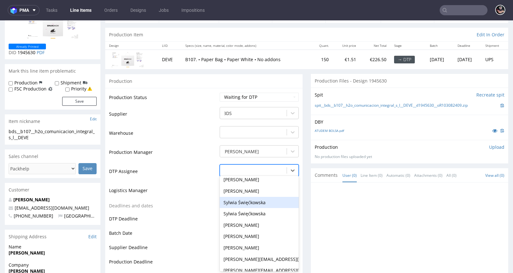
click at [261, 197] on div "Sylwia Święćkowska" at bounding box center [259, 202] width 79 height 11
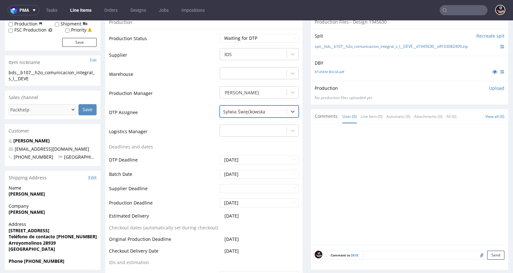
scroll to position [181, 0]
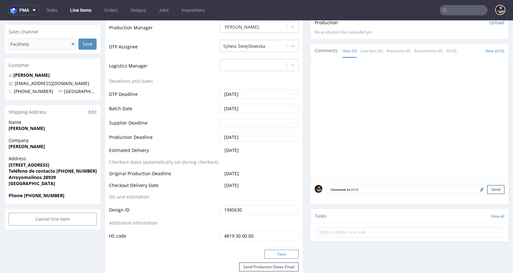
click at [278, 253] on button "Save" at bounding box center [281, 254] width 34 height 9
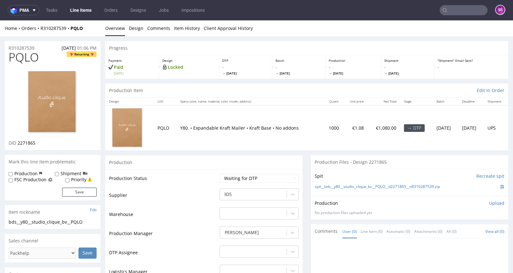
click at [146, 29] on li "Design" at bounding box center [138, 28] width 19 height 6
click at [132, 30] on link "Design" at bounding box center [136, 28] width 15 height 16
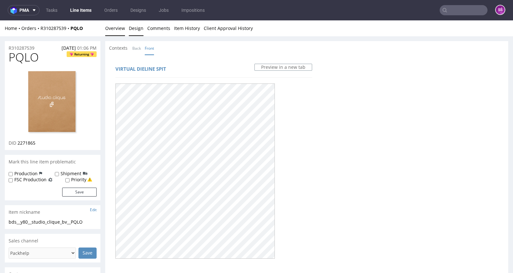
click at [123, 29] on link "Overview" at bounding box center [115, 28] width 20 height 16
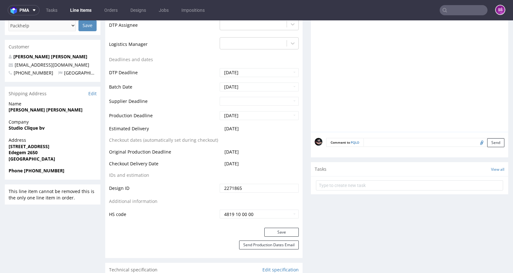
scroll to position [173, 0]
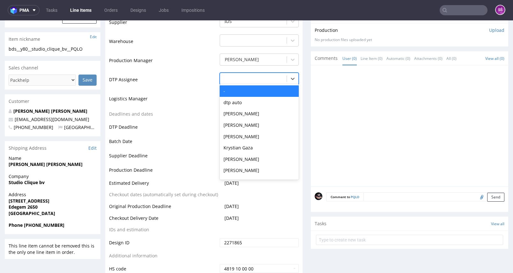
click at [279, 81] on div at bounding box center [253, 79] width 60 height 8
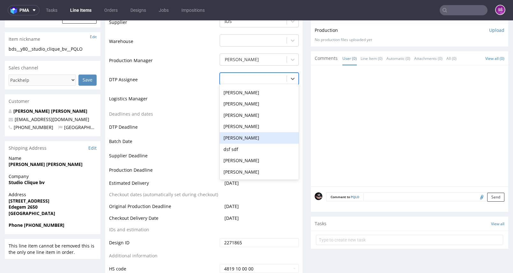
scroll to position [235, 0]
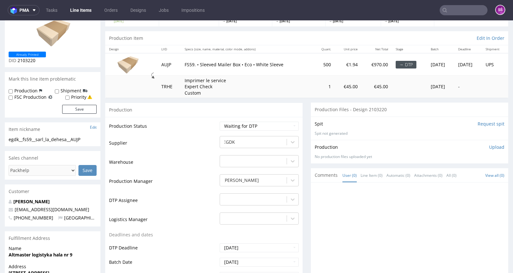
scroll to position [104, 0]
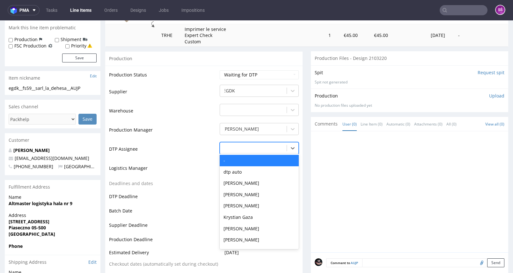
click at [271, 153] on div "-" at bounding box center [253, 148] width 67 height 10
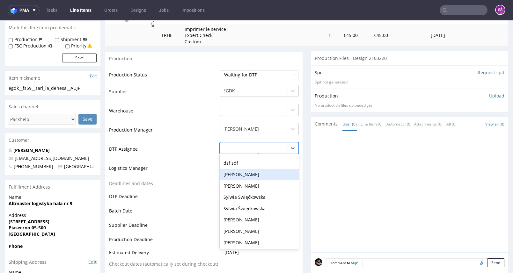
scroll to position [253, 0]
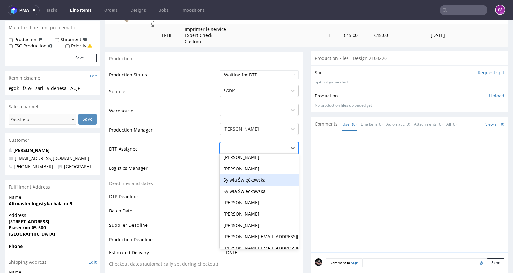
click at [258, 186] on div "Sylwia Święćkowska" at bounding box center [259, 180] width 79 height 11
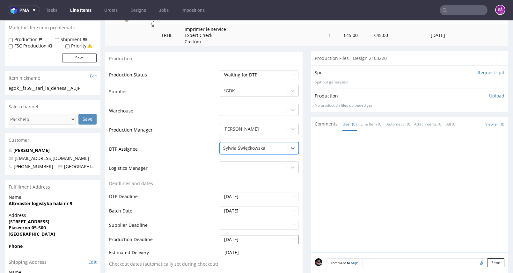
scroll to position [232, 0]
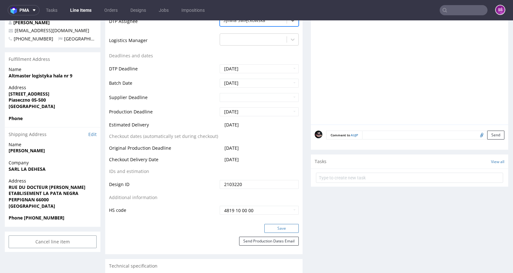
click at [272, 233] on button "Save" at bounding box center [281, 228] width 34 height 9
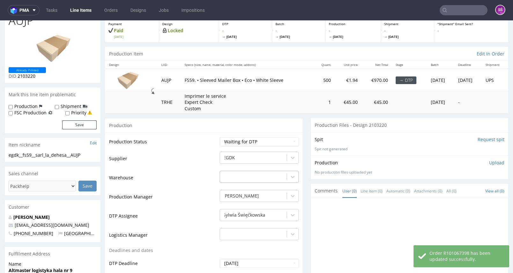
scroll to position [0, 0]
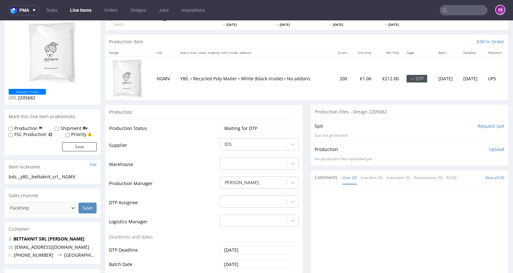
scroll to position [105, 0]
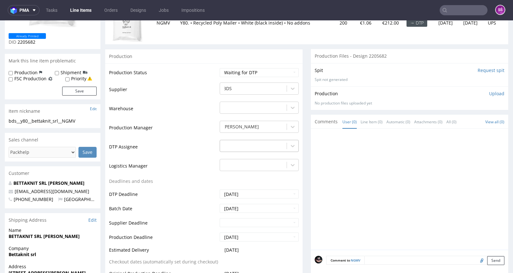
click at [267, 146] on div at bounding box center [253, 146] width 60 height 8
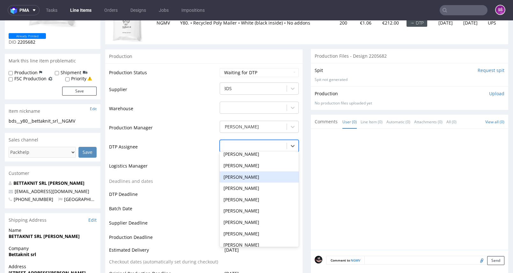
scroll to position [253, 0]
click at [263, 174] on div "Sylwia Święćkowska" at bounding box center [259, 177] width 79 height 11
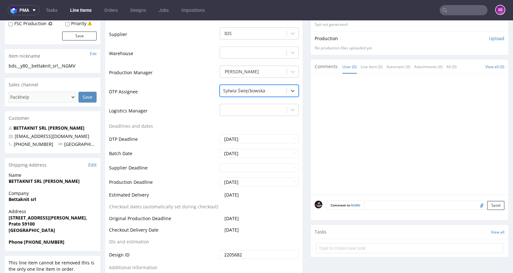
scroll to position [218, 0]
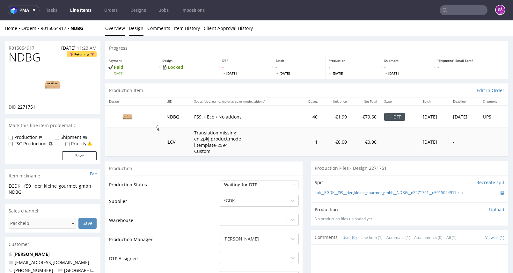
click at [133, 33] on link "Design" at bounding box center [136, 28] width 15 height 16
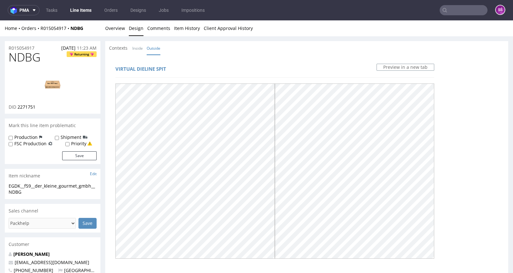
click at [88, 12] on link "Line Items" at bounding box center [80, 10] width 29 height 10
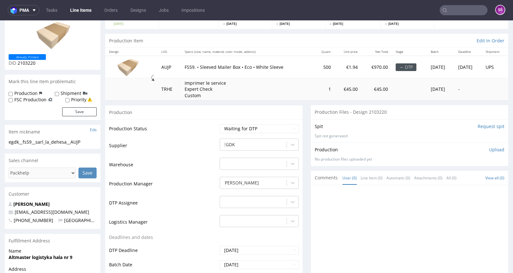
scroll to position [107, 0]
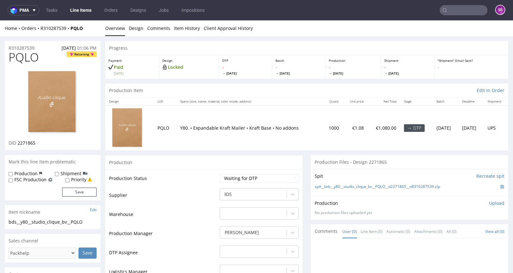
scroll to position [52, 0]
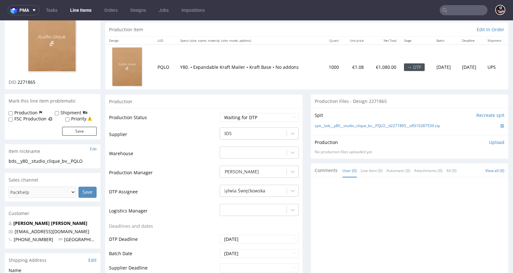
scroll to position [54, 0]
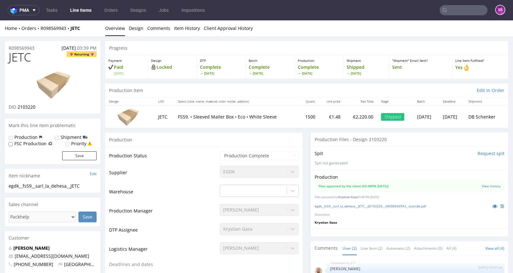
scroll to position [51, 0]
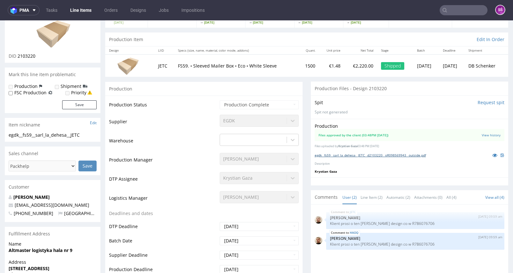
click at [368, 154] on link "egdk__fs59__sarl_la_dehesa__JETC__d2103220__oR098569943__outside.pdf" at bounding box center [370, 155] width 111 height 4
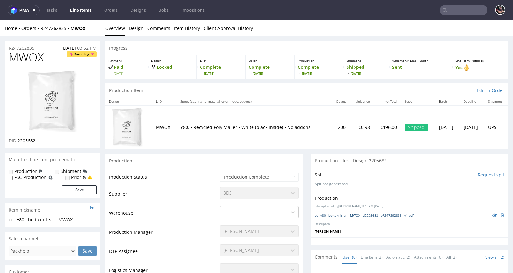
click at [366, 213] on link "cc__y80__bettaknit_srl__MWOX__d2205682__oR247262835__v1.pdf" at bounding box center [364, 215] width 99 height 4
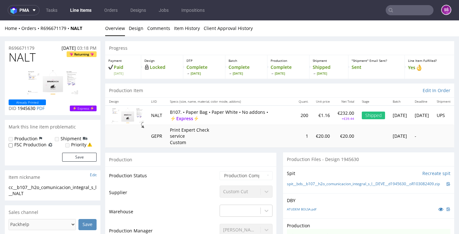
scroll to position [119, 0]
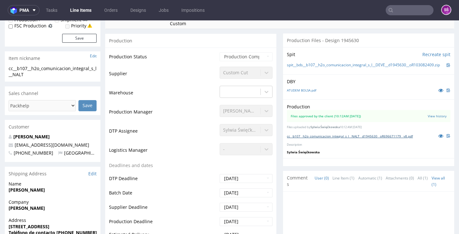
click at [315, 134] on link "cc__b107__h2o_comunicacion_integral_s_l__NALT__d1945630__oR696671179__v8.pdf" at bounding box center [350, 136] width 126 height 4
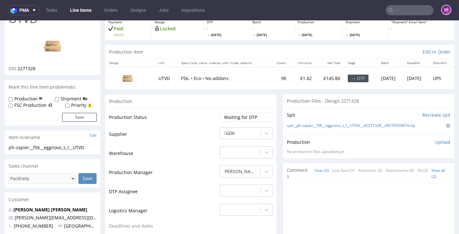
scroll to position [37, 0]
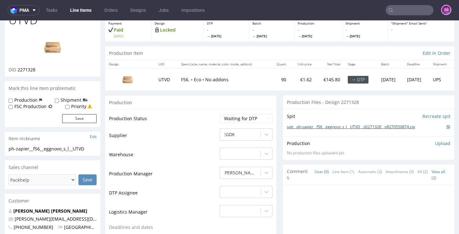
click at [302, 130] on link "spit__ph-zapier__f56__eggnovo_s_l__UTVD__d2271328__oR270550874.zip" at bounding box center [351, 126] width 128 height 5
click at [27, 73] on span "2271328" at bounding box center [27, 70] width 18 height 6
copy span "2271328"
click at [231, 195] on div "-" at bounding box center [246, 190] width 53 height 9
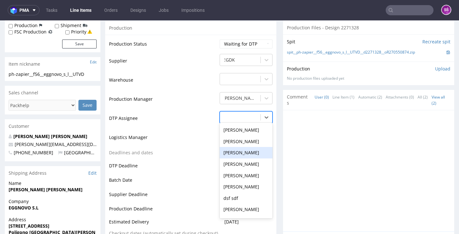
scroll to position [226, 0]
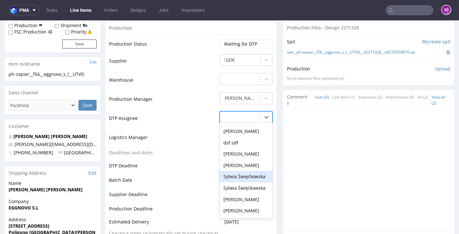
click at [241, 182] on div "Sylwia Święćkowska" at bounding box center [246, 176] width 53 height 11
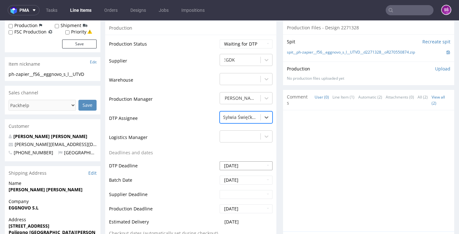
scroll to position [236, 0]
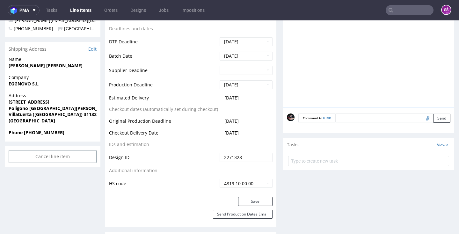
click at [245, 197] on div "Production Status Waiting for Artwork Waiting for Diecut Waiting for Mockup Wai…" at bounding box center [190, 54] width 171 height 287
click at [244, 206] on button "Save" at bounding box center [255, 201] width 34 height 9
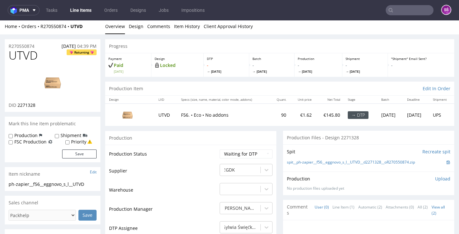
scroll to position [0, 0]
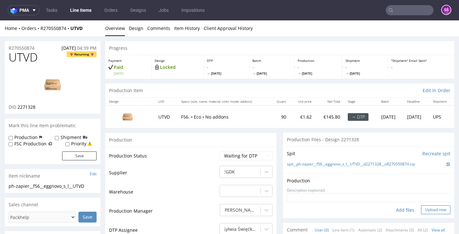
click at [421, 207] on button "Upload now" at bounding box center [435, 209] width 29 height 9
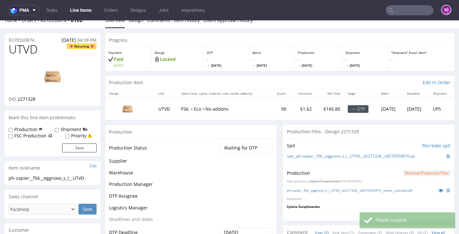
scroll to position [26, 0]
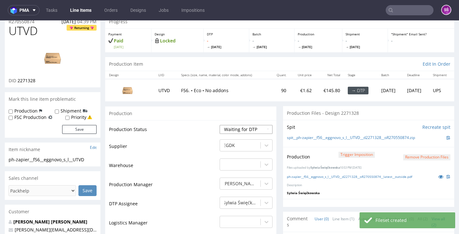
select select "dtp_production_ready"
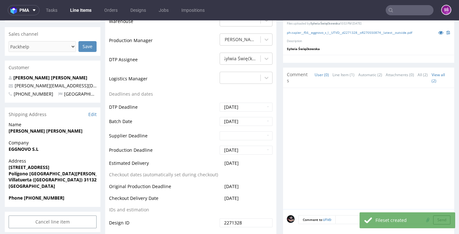
scroll to position [229, 0]
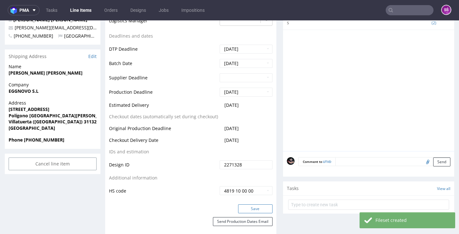
click at [245, 206] on button "Save" at bounding box center [255, 209] width 34 height 9
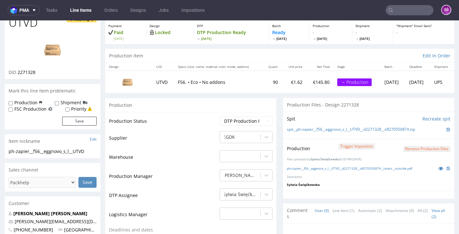
scroll to position [0, 0]
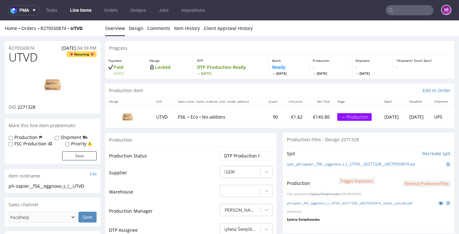
click at [90, 13] on link "Line Items" at bounding box center [80, 10] width 29 height 10
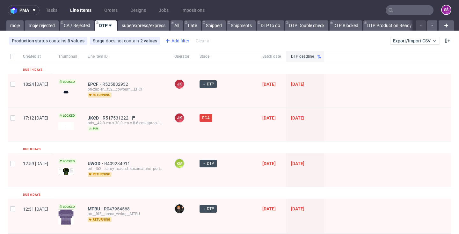
click at [172, 41] on div "Add filter" at bounding box center [177, 41] width 28 height 10
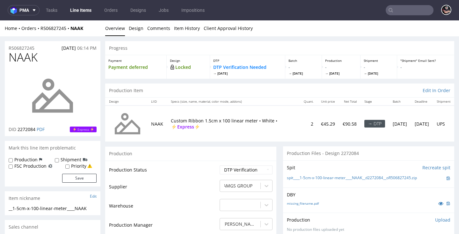
scroll to position [35, 0]
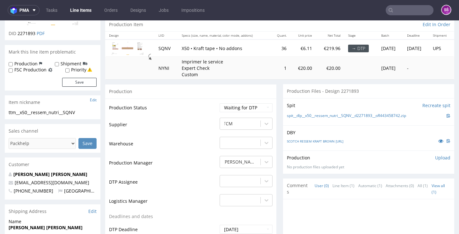
scroll to position [70, 0]
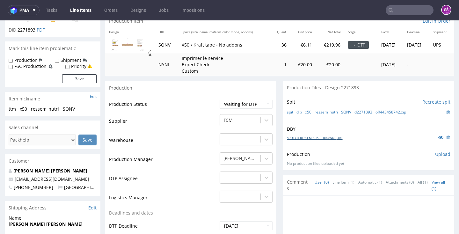
click at [324, 137] on link "SCOTCH RESSEM KRAFT BROWN [URL]" at bounding box center [315, 138] width 56 height 4
